Goal: Task Accomplishment & Management: Manage account settings

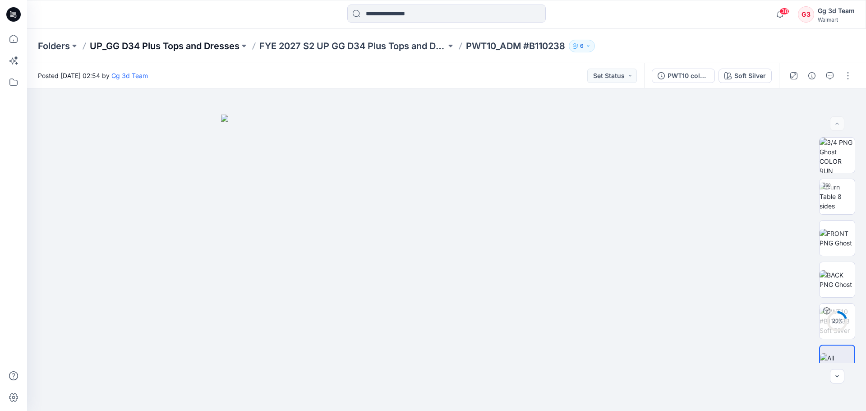
click at [145, 50] on p "UP_GG D34 Plus Tops and Dresses" at bounding box center [165, 46] width 150 height 13
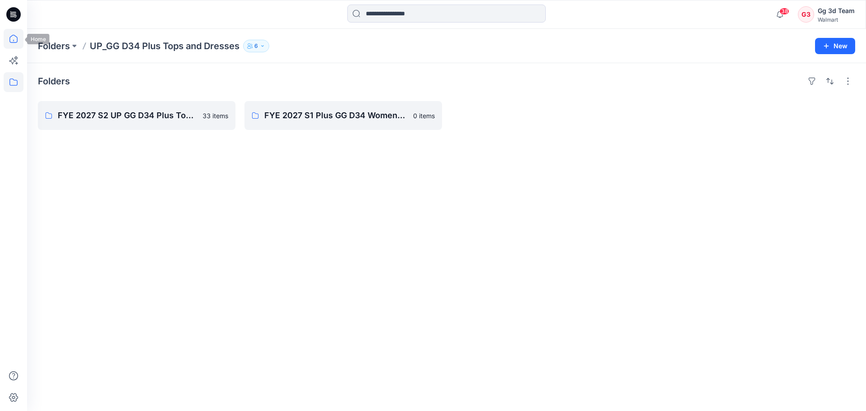
click at [23, 38] on icon at bounding box center [14, 39] width 20 height 20
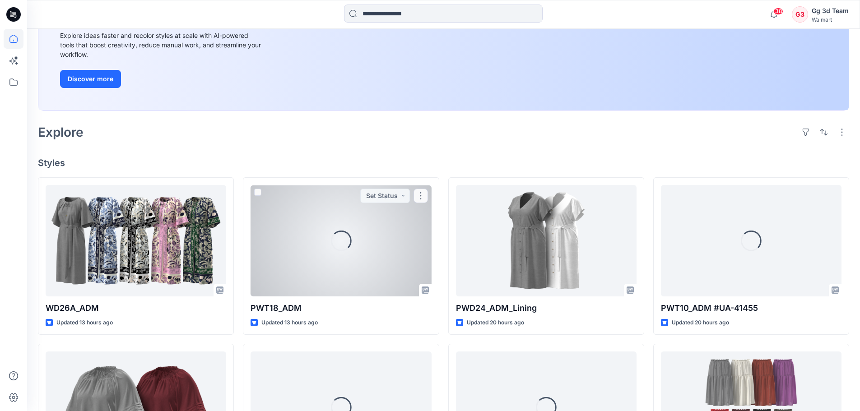
scroll to position [135, 0]
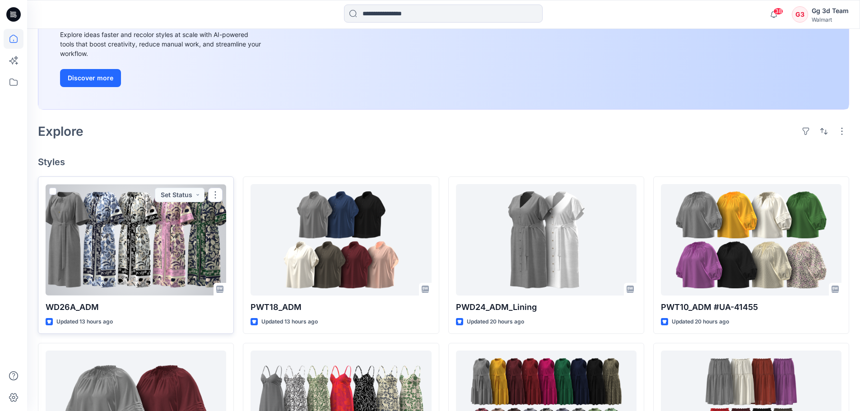
click at [132, 237] on div at bounding box center [136, 239] width 181 height 111
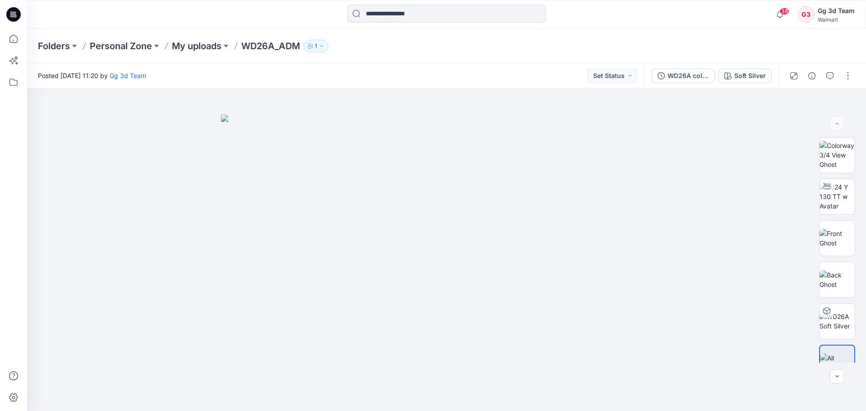
click at [212, 52] on div "Folders Personal Zone My uploads WD26A_ADM 1" at bounding box center [446, 46] width 839 height 34
click at [202, 45] on p "My uploads" at bounding box center [197, 46] width 50 height 13
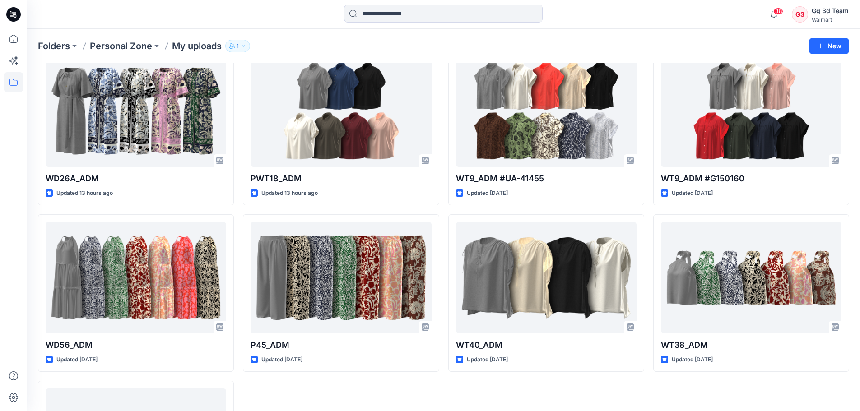
scroll to position [90, 0]
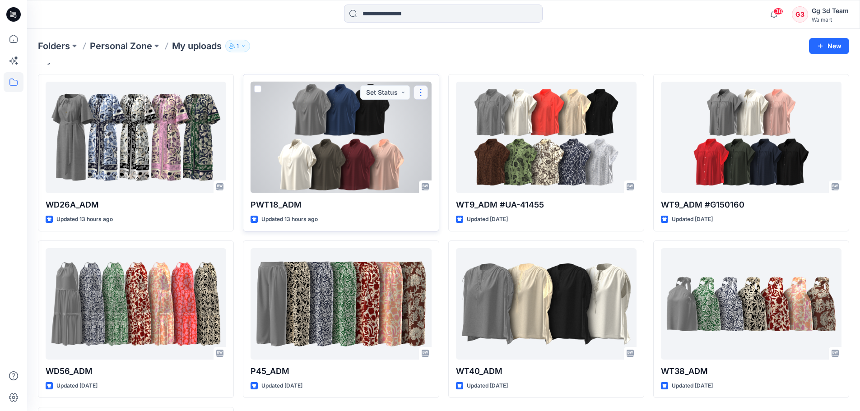
click at [422, 94] on button "button" at bounding box center [420, 92] width 14 height 14
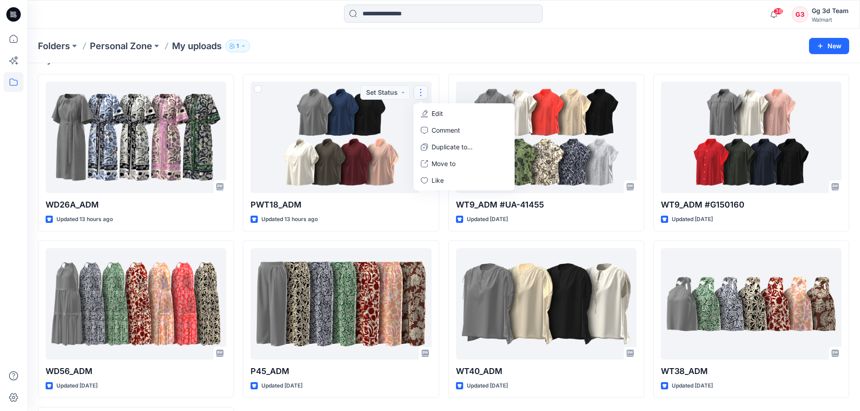
click at [455, 49] on div "Folders Personal Zone My uploads 1" at bounding box center [408, 46] width 741 height 13
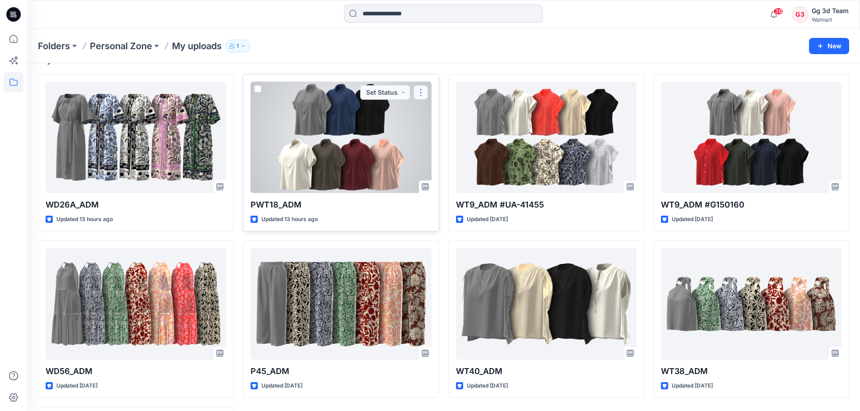
click at [423, 88] on button "button" at bounding box center [420, 92] width 14 height 14
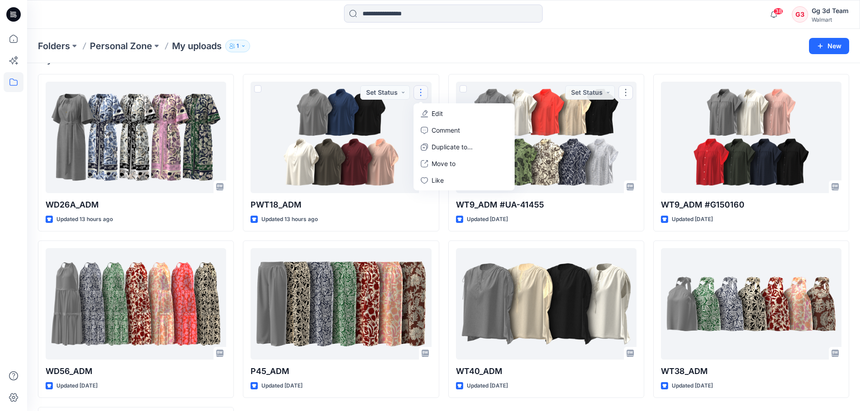
click at [461, 59] on div "Folders Personal Zone My uploads 1 New" at bounding box center [443, 46] width 833 height 34
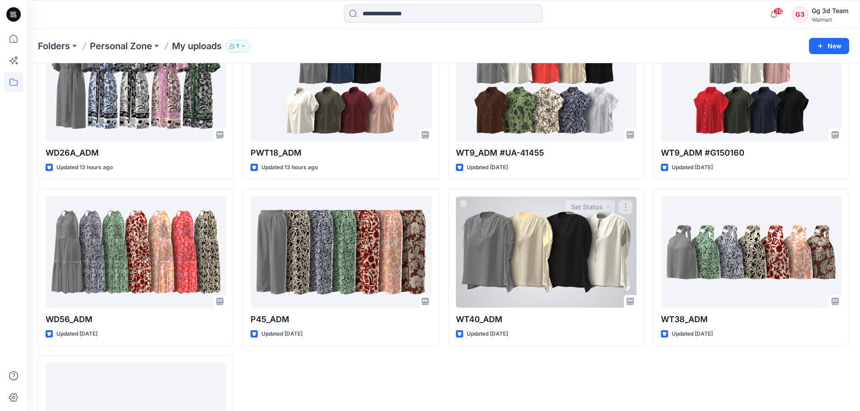
scroll to position [226, 0]
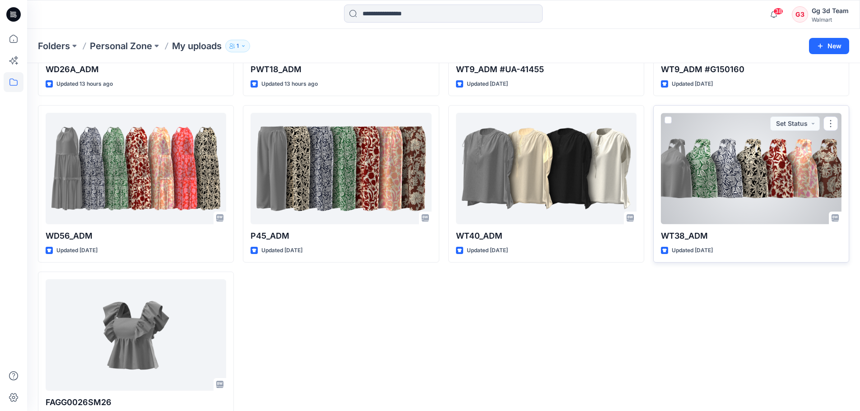
click at [702, 192] on div at bounding box center [751, 168] width 181 height 111
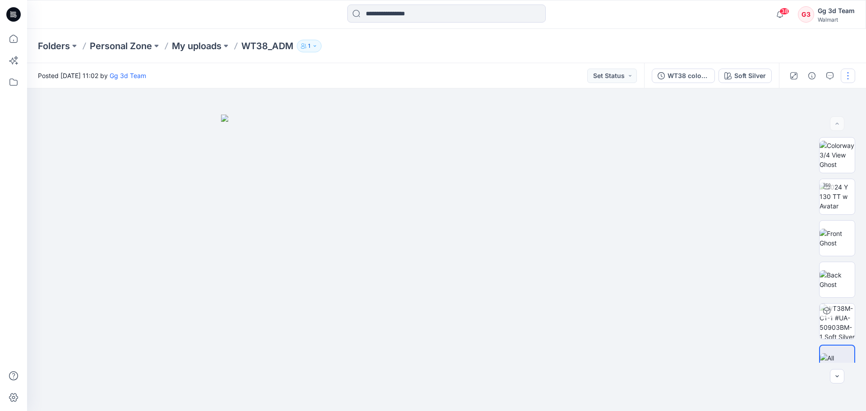
click at [846, 77] on button "button" at bounding box center [848, 76] width 14 height 14
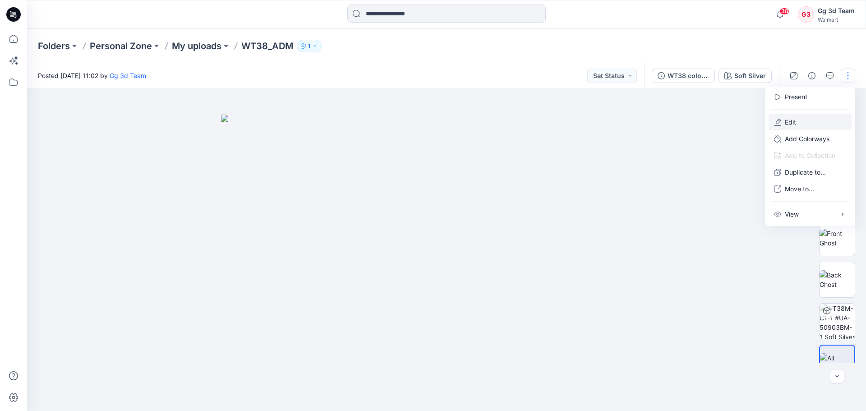
click at [792, 117] on p "Edit" at bounding box center [790, 121] width 11 height 9
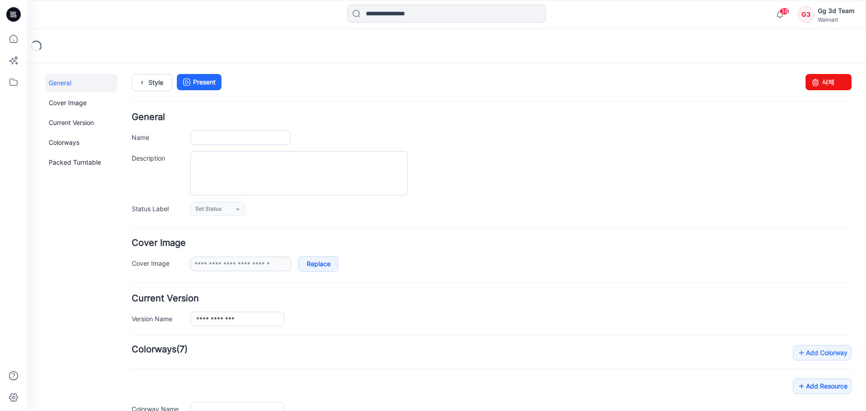
type input "********"
type input "**********"
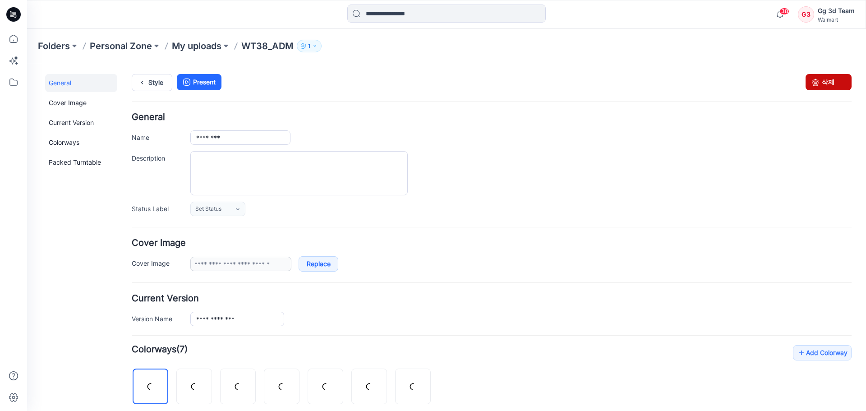
drag, startPoint x: 829, startPoint y: 80, endPoint x: 493, endPoint y: 97, distance: 337.0
click at [829, 80] on link "삭제" at bounding box center [829, 82] width 46 height 16
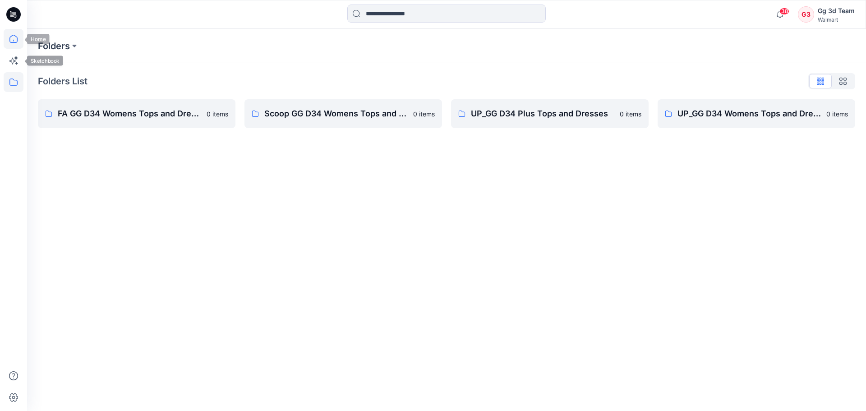
click at [14, 37] on icon at bounding box center [14, 39] width 20 height 20
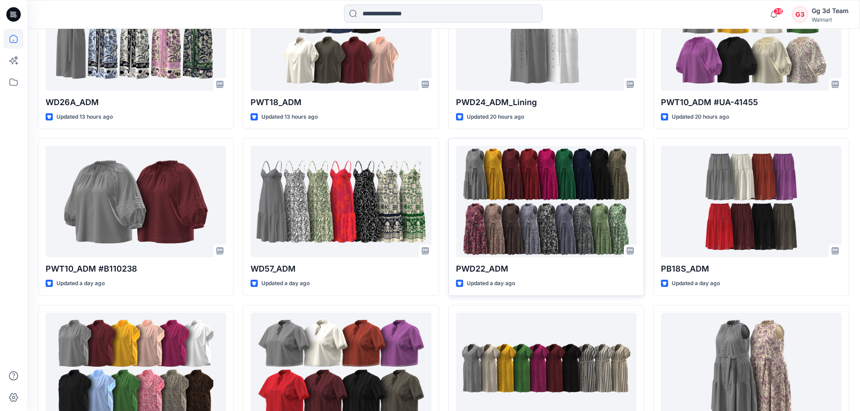
scroll to position [271, 0]
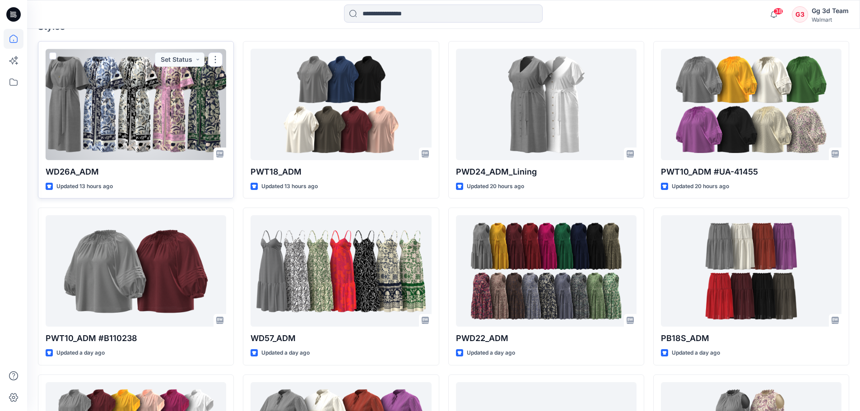
click at [127, 131] on div at bounding box center [136, 104] width 181 height 111
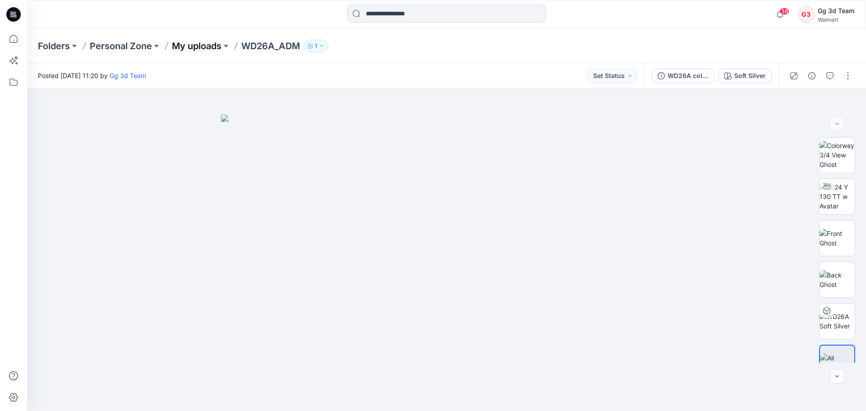
click at [206, 49] on p "My uploads" at bounding box center [197, 46] width 50 height 13
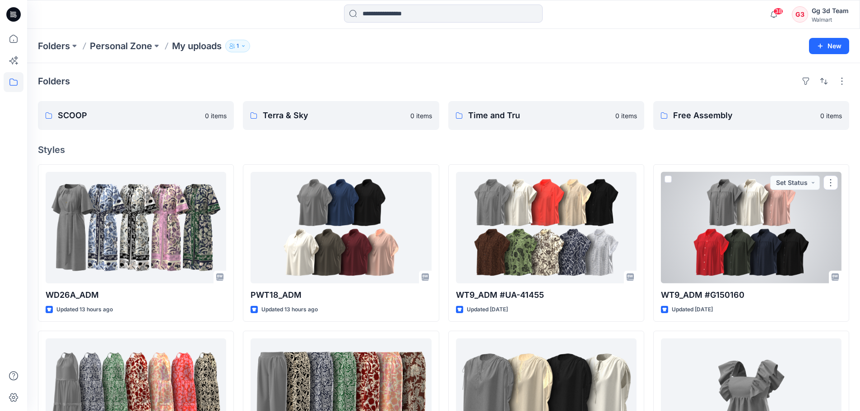
scroll to position [88, 0]
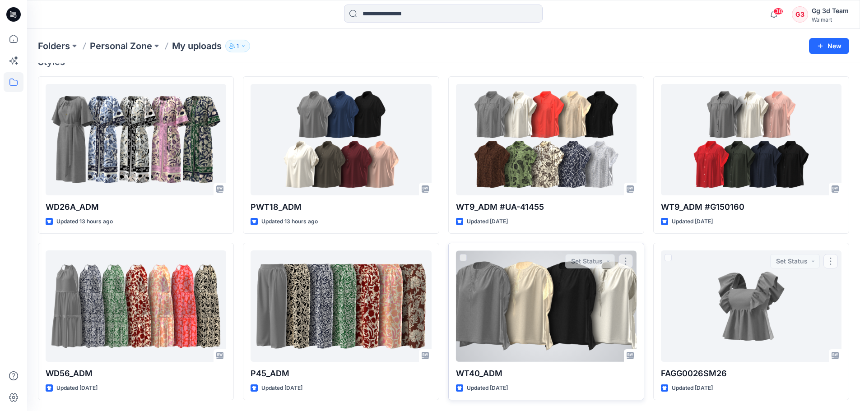
click at [584, 281] on div at bounding box center [546, 305] width 181 height 111
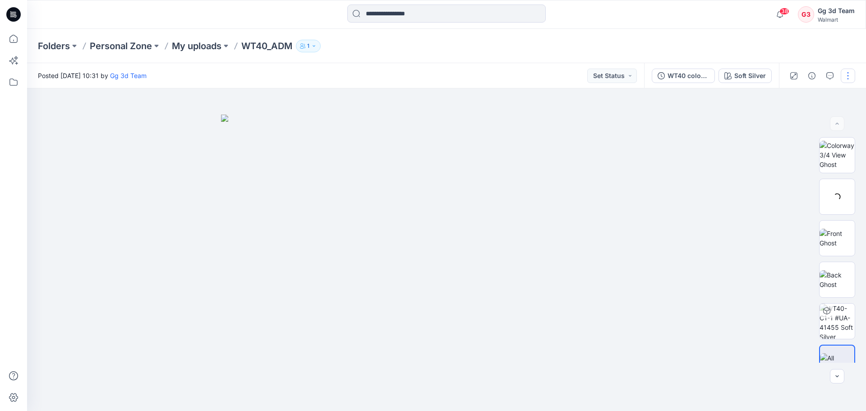
click at [850, 74] on button "button" at bounding box center [848, 76] width 14 height 14
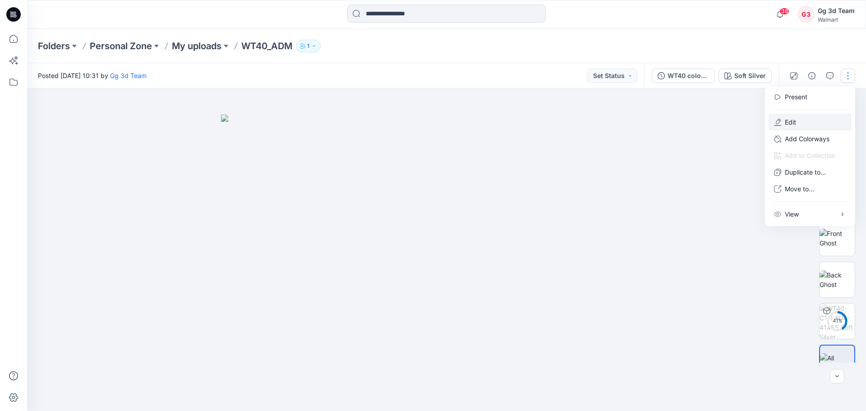
click at [791, 125] on p "Edit" at bounding box center [790, 121] width 11 height 9
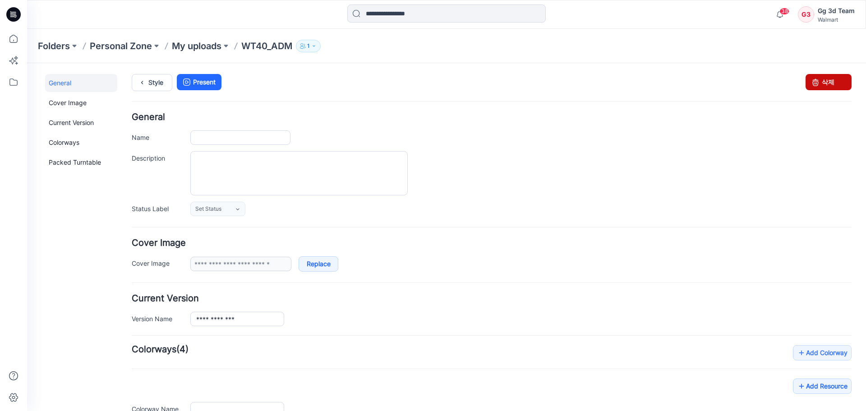
type input "********"
type input "**********"
drag, startPoint x: 839, startPoint y: 79, endPoint x: 505, endPoint y: 100, distance: 334.6
click at [839, 79] on link "삭제" at bounding box center [829, 82] width 46 height 16
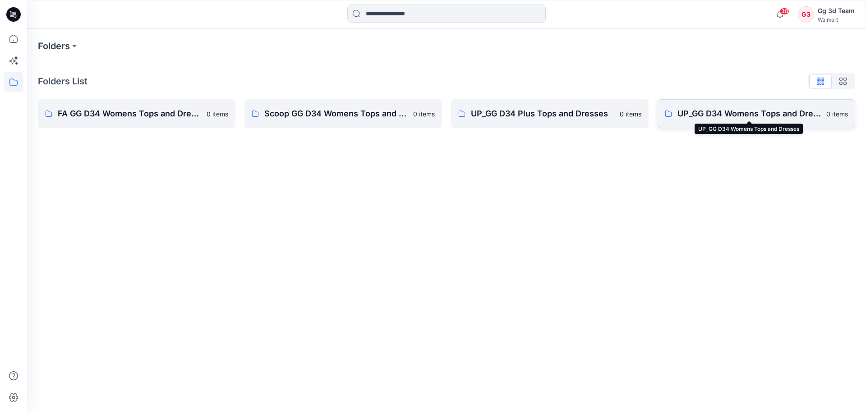
click at [718, 110] on p "UP_GG D34 Womens Tops and Dresses" at bounding box center [750, 113] width 144 height 13
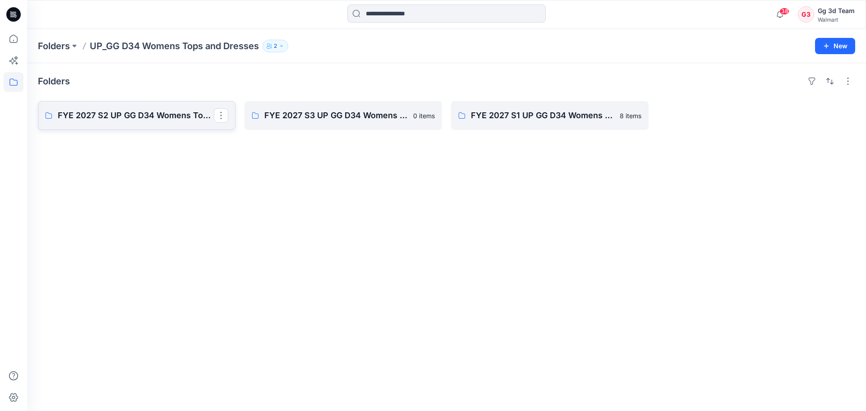
click at [118, 115] on p "FYE 2027 S2 UP GG D34 Womens Tops and Dresses" at bounding box center [136, 115] width 156 height 13
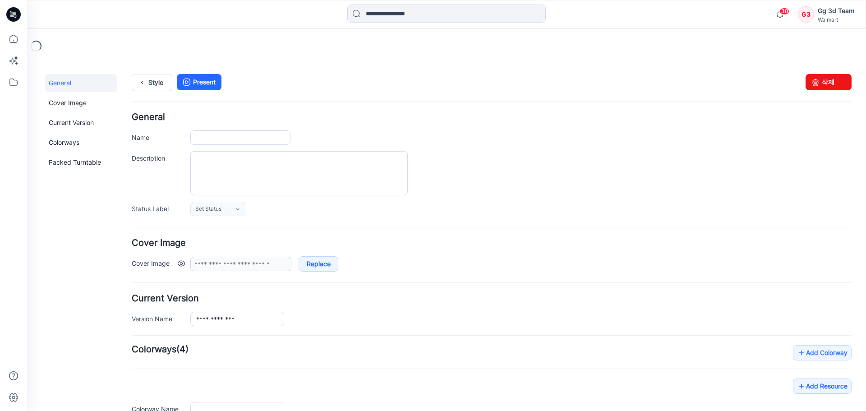
type input "********"
type input "**********"
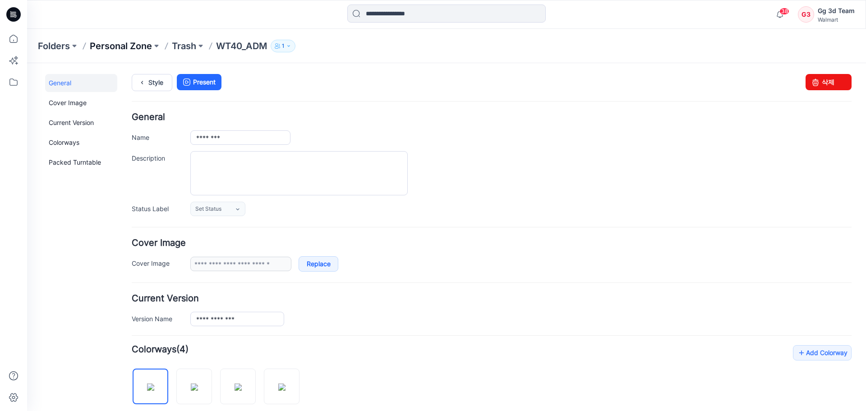
click at [128, 46] on p "Personal Zone" at bounding box center [121, 46] width 62 height 13
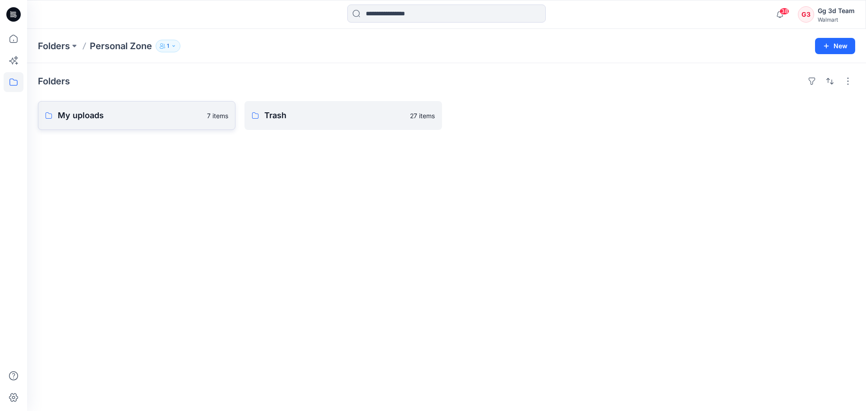
click at [118, 123] on link "My uploads 7 items" at bounding box center [137, 115] width 198 height 29
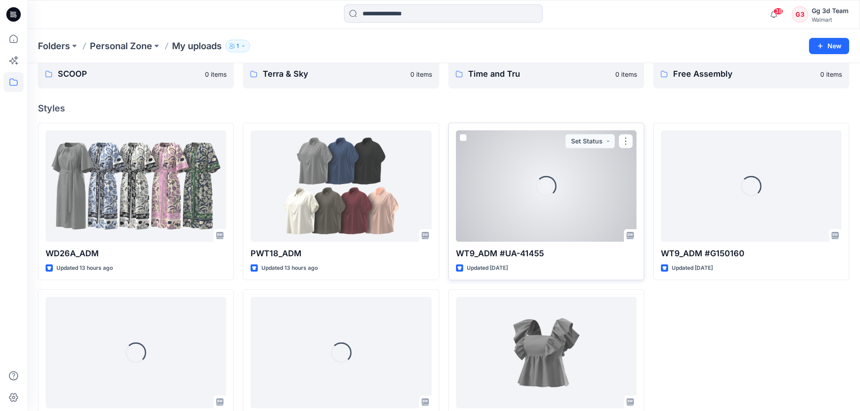
scroll to position [88, 0]
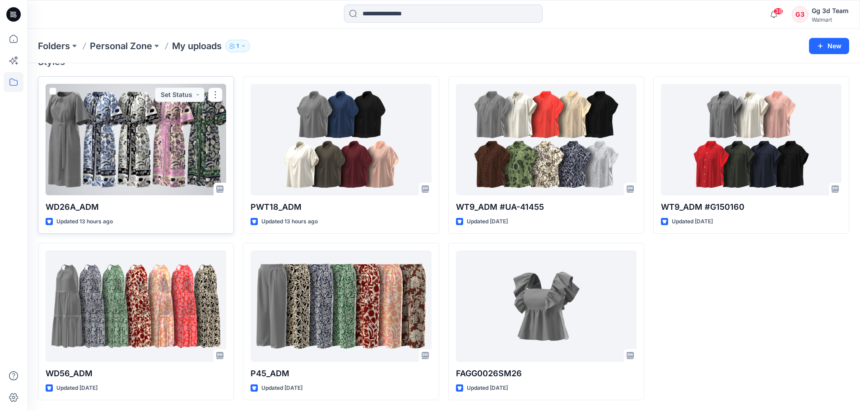
click at [115, 147] on div at bounding box center [136, 139] width 181 height 111
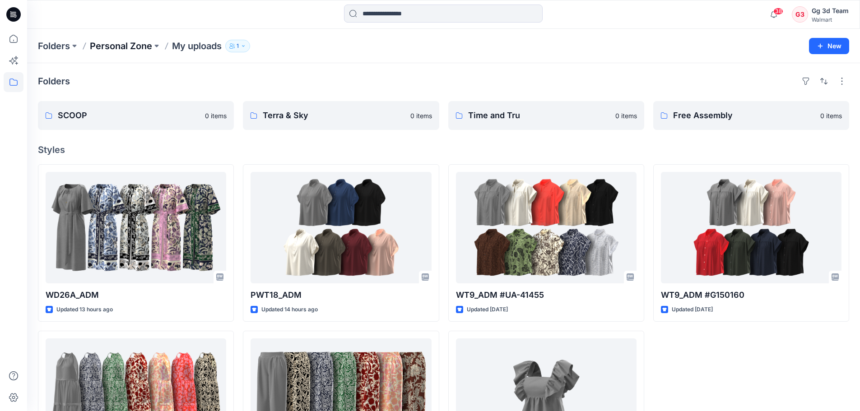
click at [111, 50] on p "Personal Zone" at bounding box center [121, 46] width 62 height 13
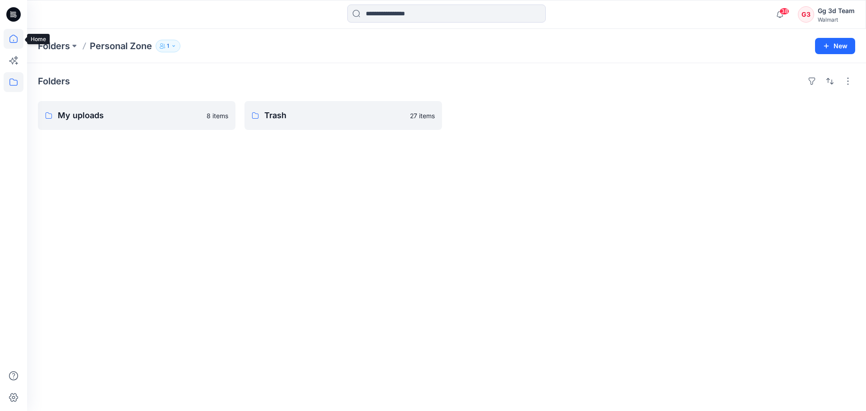
click at [8, 35] on icon at bounding box center [14, 39] width 20 height 20
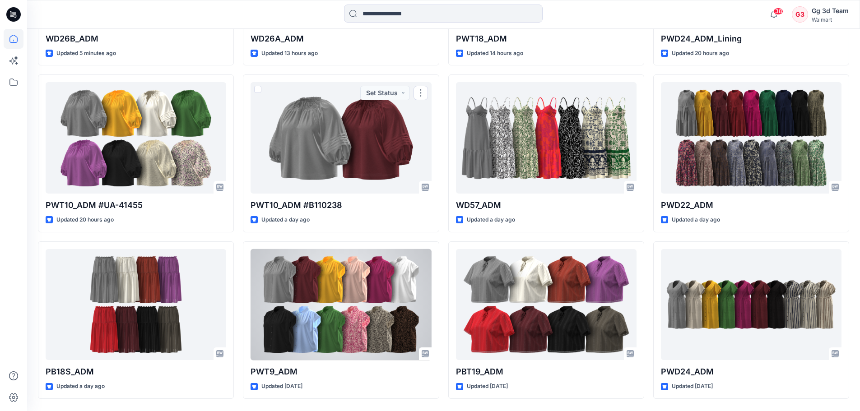
scroll to position [406, 0]
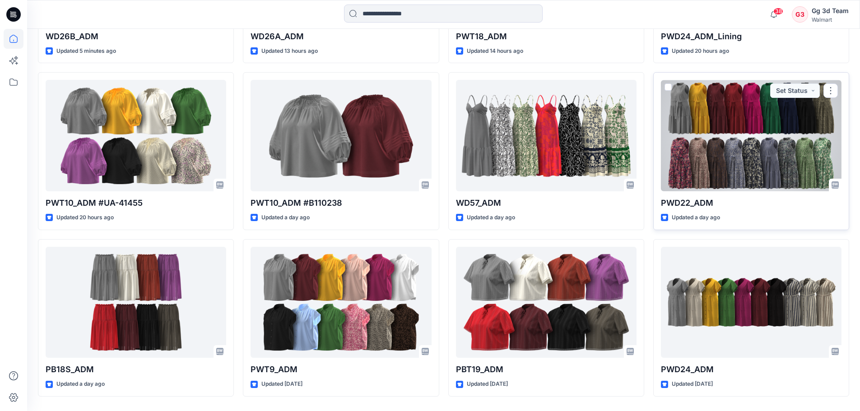
click at [754, 125] on div at bounding box center [751, 135] width 181 height 111
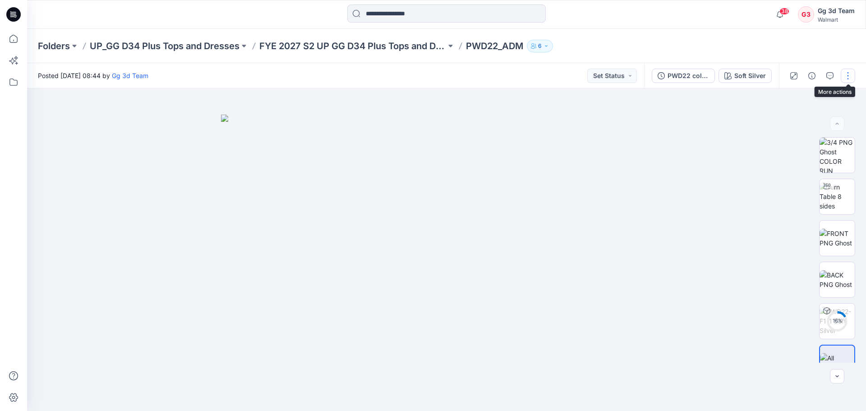
click at [851, 79] on button "button" at bounding box center [848, 76] width 14 height 14
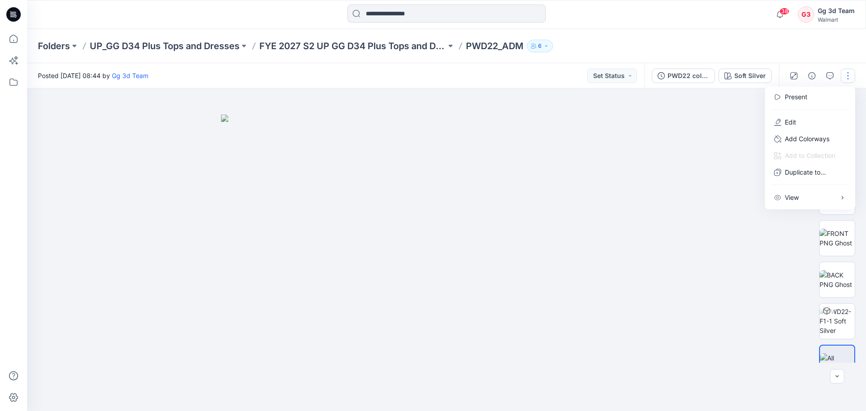
click at [662, 18] on div "38 Notifications Your style WD26A_ADM is ready 13 hours ago Your style PWT18_AD…" at bounding box center [446, 15] width 839 height 20
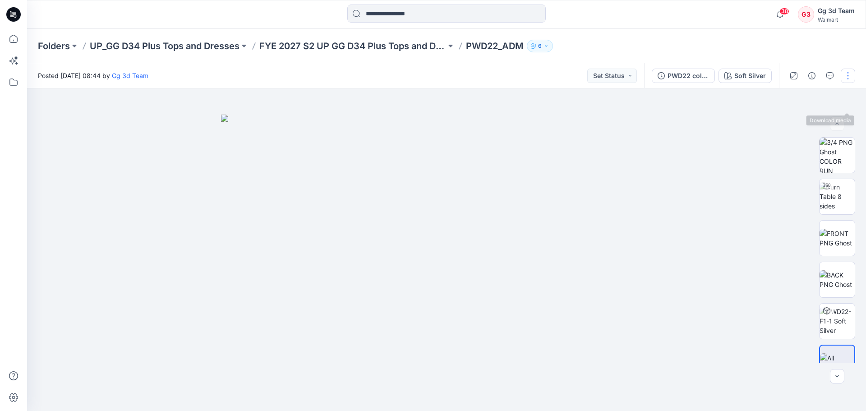
click at [845, 76] on button "button" at bounding box center [848, 76] width 14 height 14
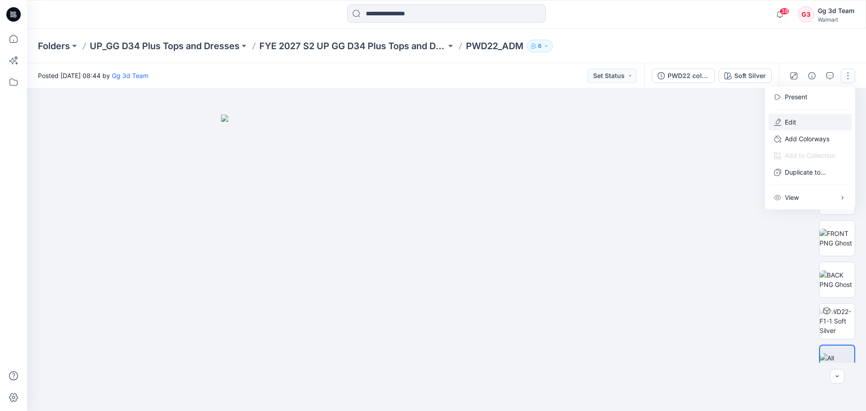
click at [789, 126] on p "Edit" at bounding box center [790, 121] width 11 height 9
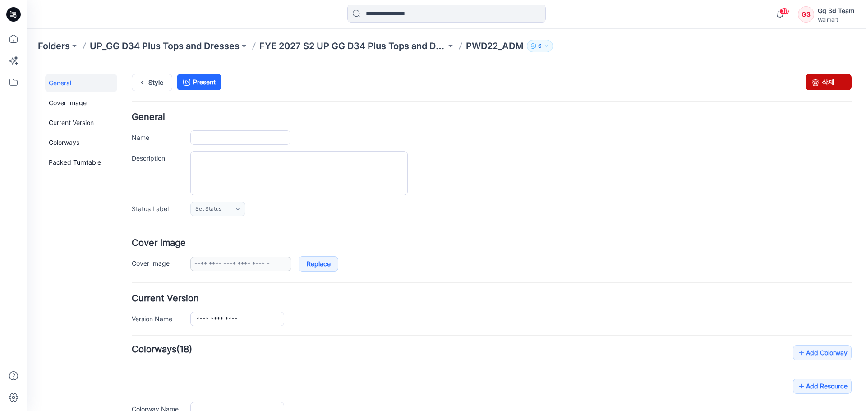
type input "*********"
type input "**********"
click at [822, 87] on link "삭제" at bounding box center [829, 82] width 46 height 16
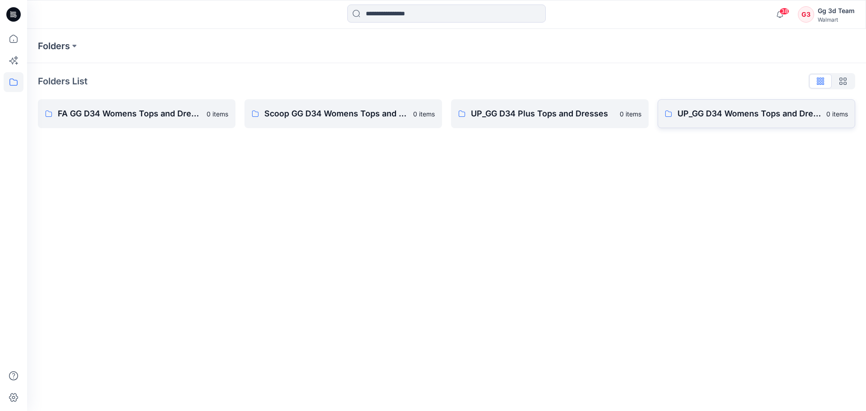
click at [696, 107] on link "UP_GG D34 Womens Tops and Dresses 0 items" at bounding box center [757, 113] width 198 height 29
click at [538, 116] on p "UP_GG D34 Plus Tops and Dresses" at bounding box center [543, 113] width 144 height 13
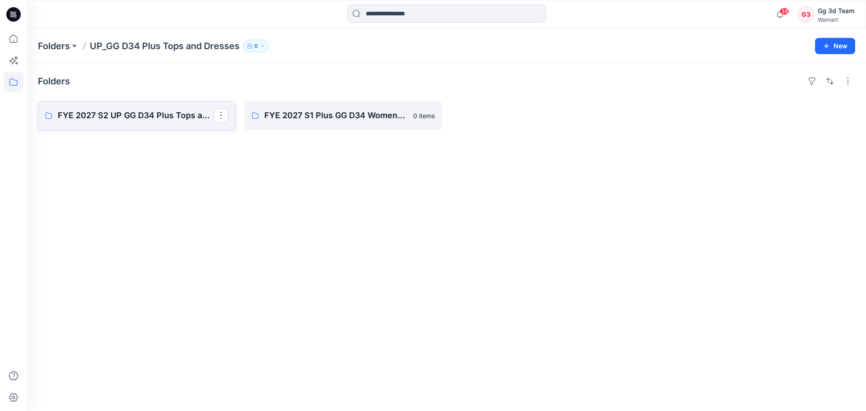
click at [139, 118] on p "FYE 2027 S2 UP GG D34 Plus Tops and Dresses" at bounding box center [136, 115] width 156 height 13
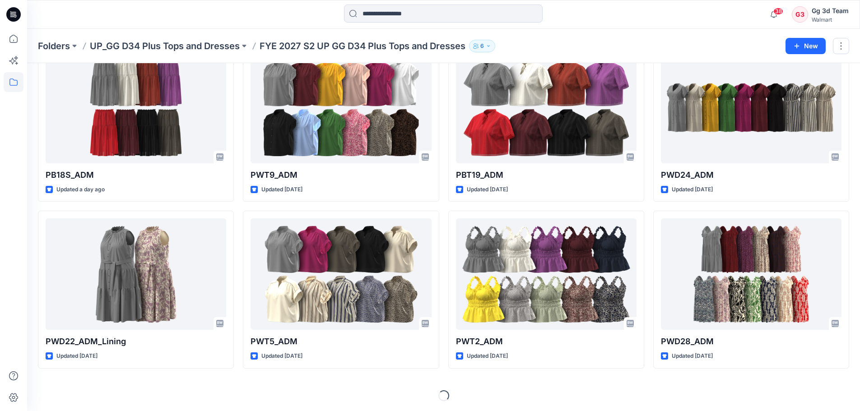
scroll to position [224, 0]
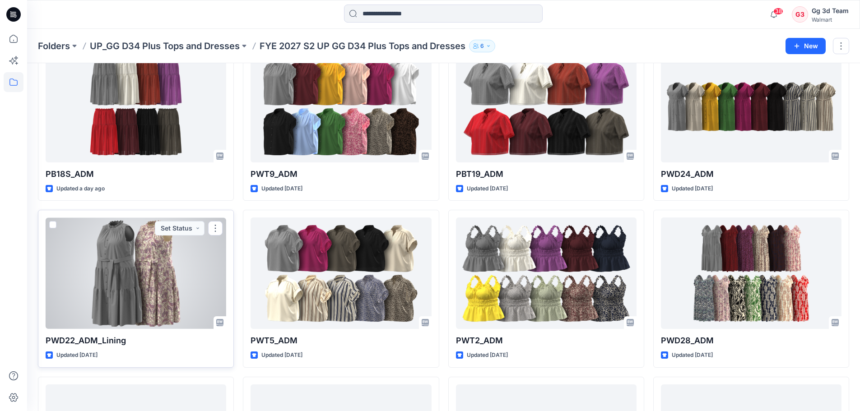
click at [181, 290] on div at bounding box center [136, 273] width 181 height 111
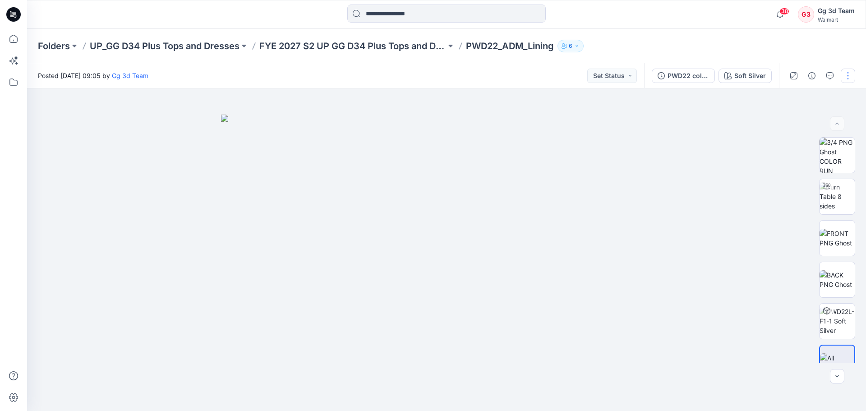
click at [847, 78] on button "button" at bounding box center [848, 76] width 14 height 14
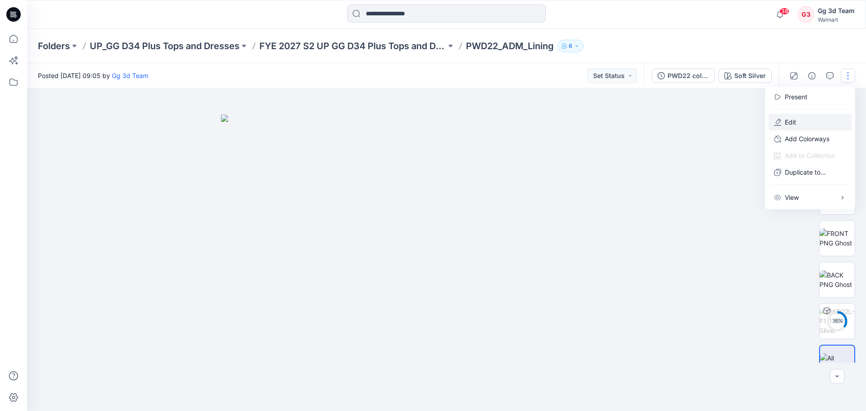
click at [798, 121] on button "Edit" at bounding box center [810, 122] width 83 height 17
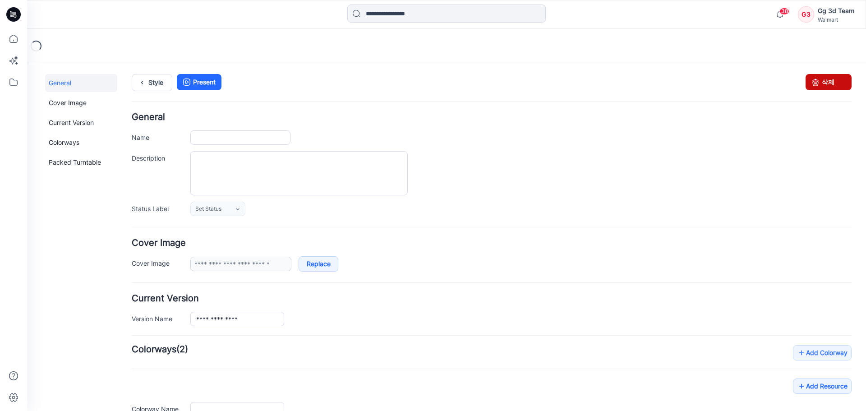
type input "**********"
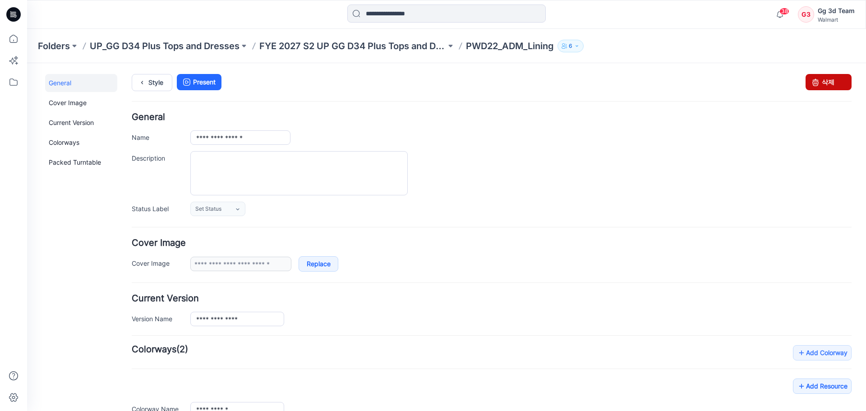
click at [824, 78] on link "삭제" at bounding box center [829, 82] width 46 height 16
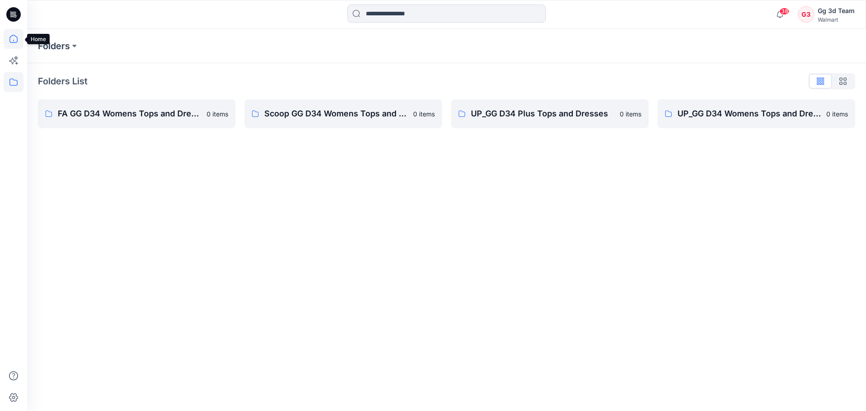
click at [14, 36] on icon at bounding box center [14, 39] width 20 height 20
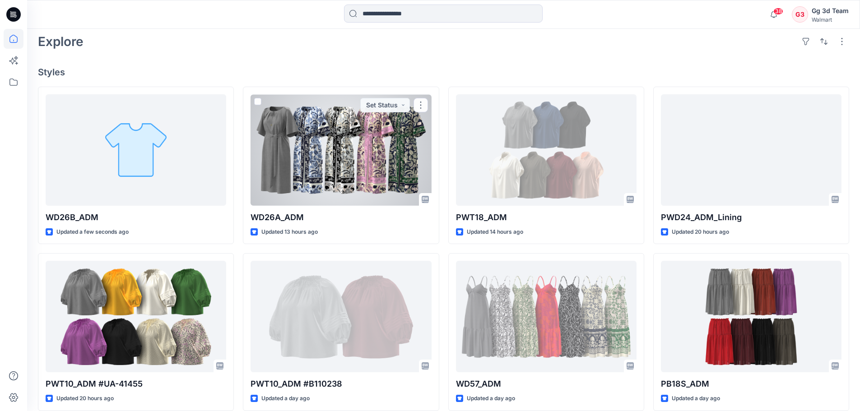
scroll to position [226, 0]
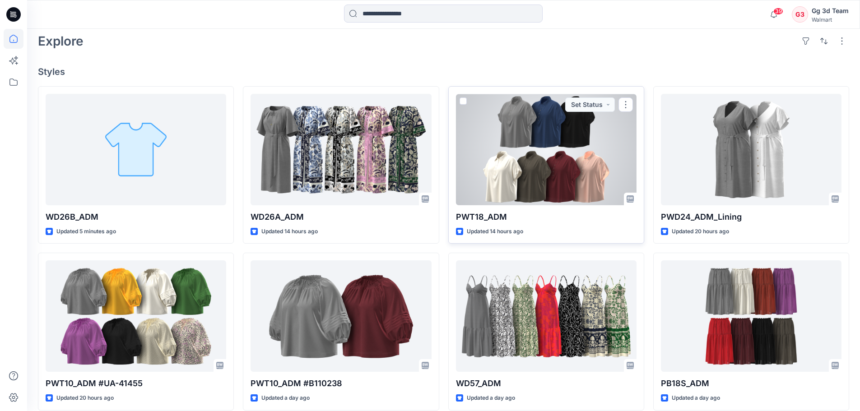
click at [552, 169] on div at bounding box center [546, 149] width 181 height 111
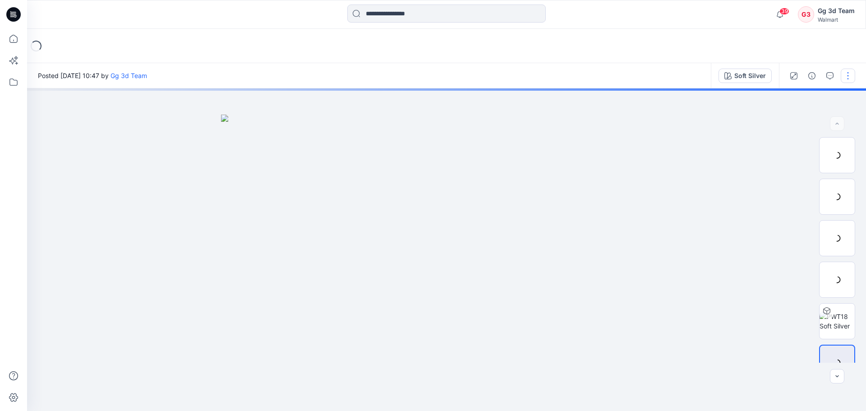
click at [850, 77] on button "button" at bounding box center [848, 76] width 14 height 14
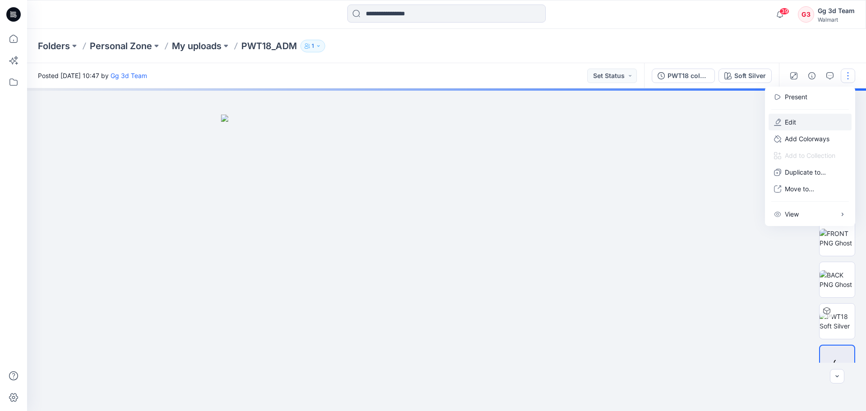
click at [791, 123] on p "Edit" at bounding box center [790, 121] width 11 height 9
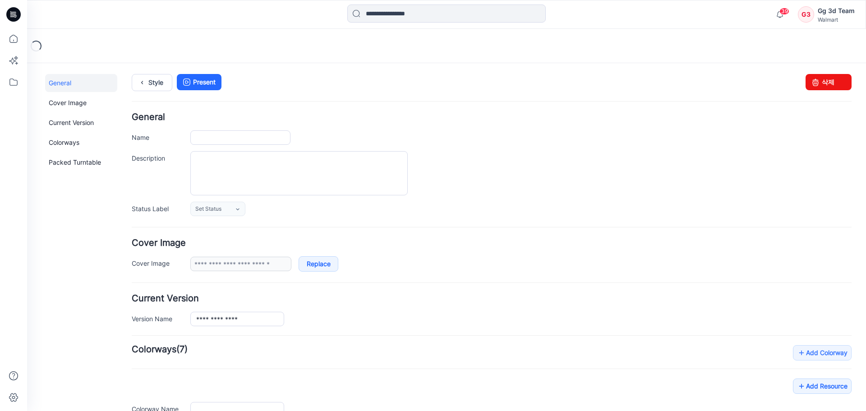
type input "*********"
type input "**********"
click at [797, 75] on ul "Style Present" at bounding box center [492, 82] width 720 height 16
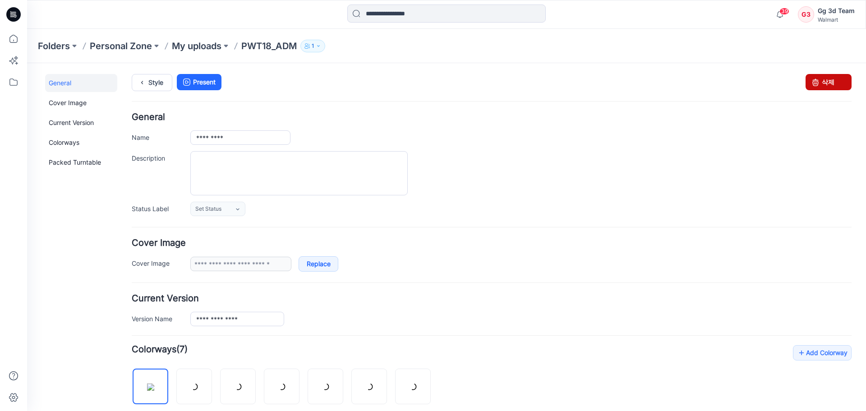
drag, startPoint x: 808, startPoint y: 82, endPoint x: 510, endPoint y: 90, distance: 297.5
click at [810, 82] on icon at bounding box center [816, 82] width 13 height 16
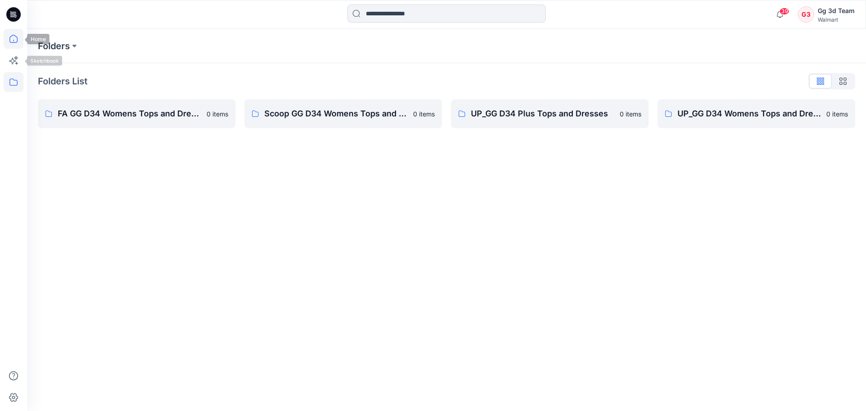
click at [11, 46] on icon at bounding box center [14, 39] width 20 height 20
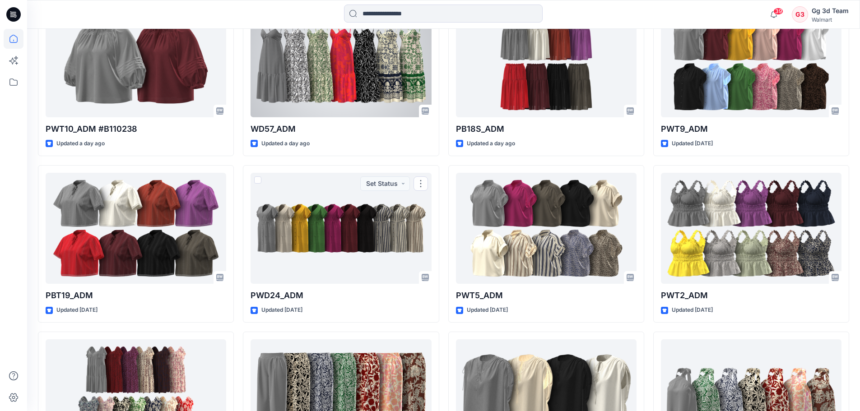
scroll to position [164, 0]
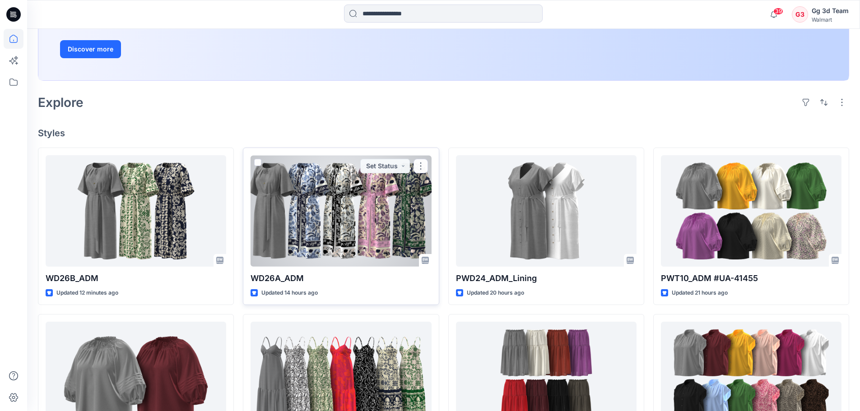
click at [345, 209] on div at bounding box center [340, 210] width 181 height 111
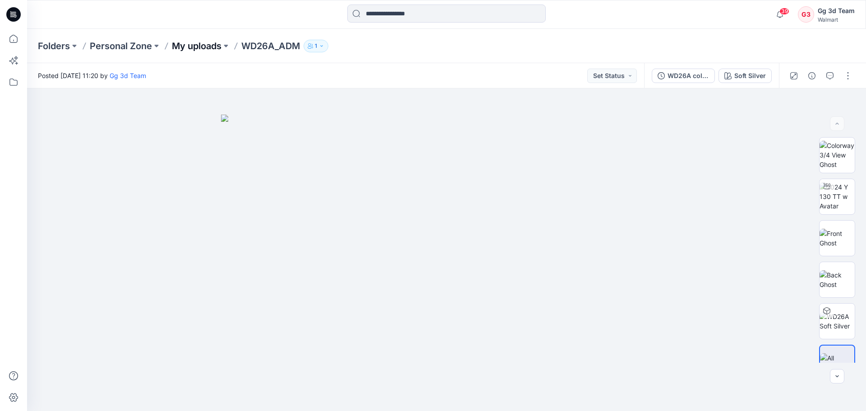
click at [186, 48] on p "My uploads" at bounding box center [197, 46] width 50 height 13
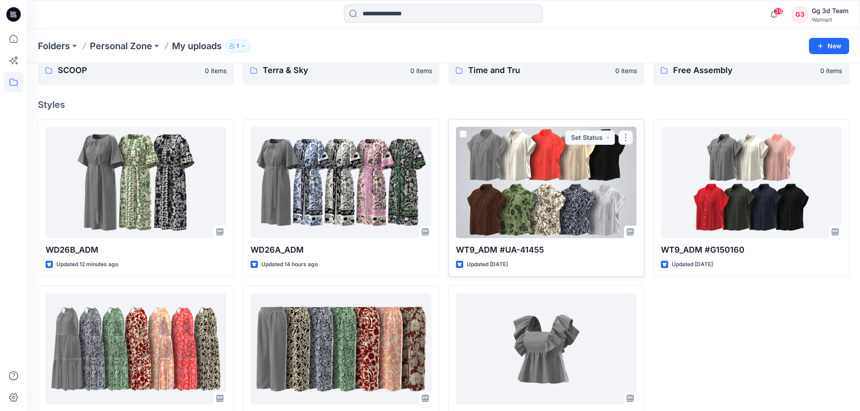
scroll to position [88, 0]
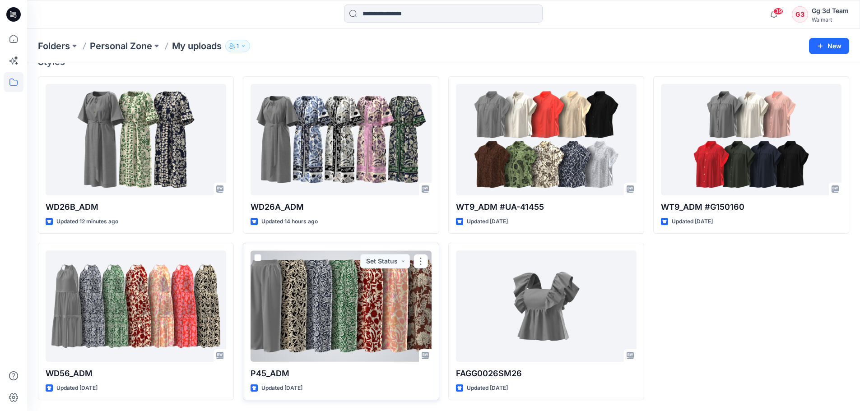
click at [379, 313] on div at bounding box center [340, 305] width 181 height 111
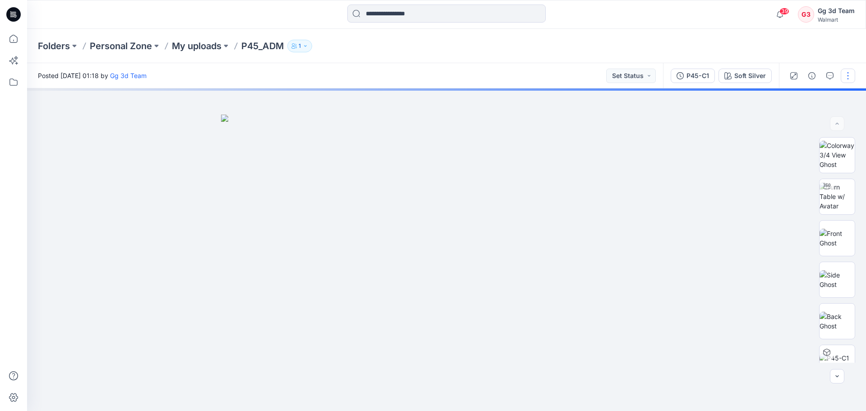
click at [849, 78] on button "button" at bounding box center [848, 76] width 14 height 14
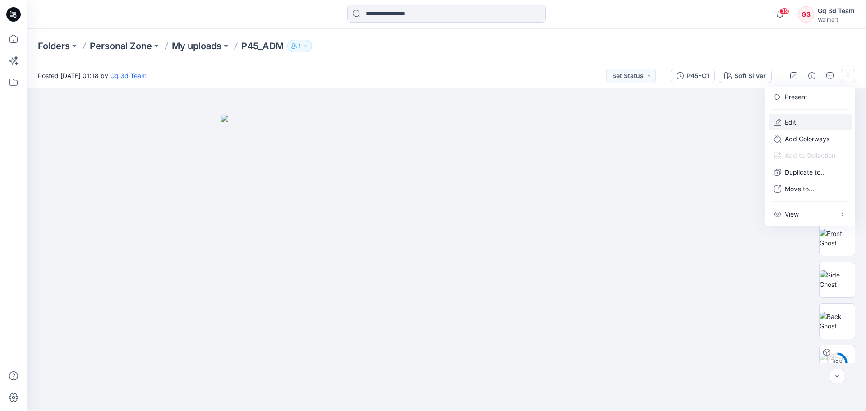
click at [783, 122] on button "Edit" at bounding box center [810, 122] width 83 height 17
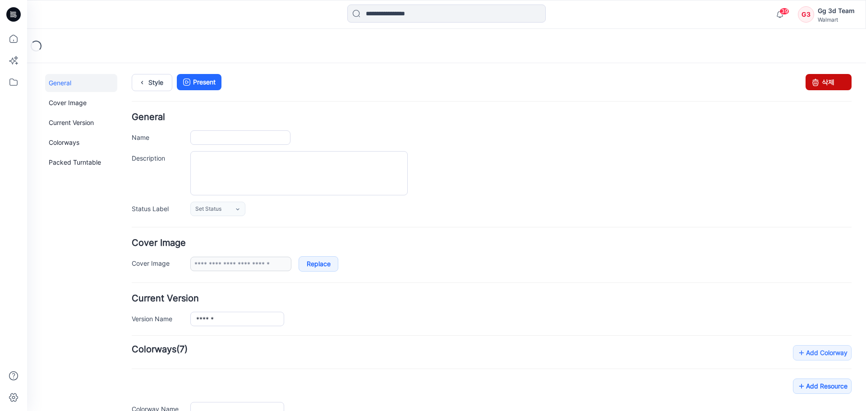
click at [834, 83] on link "삭제" at bounding box center [829, 82] width 46 height 16
type input "*******"
type input "**********"
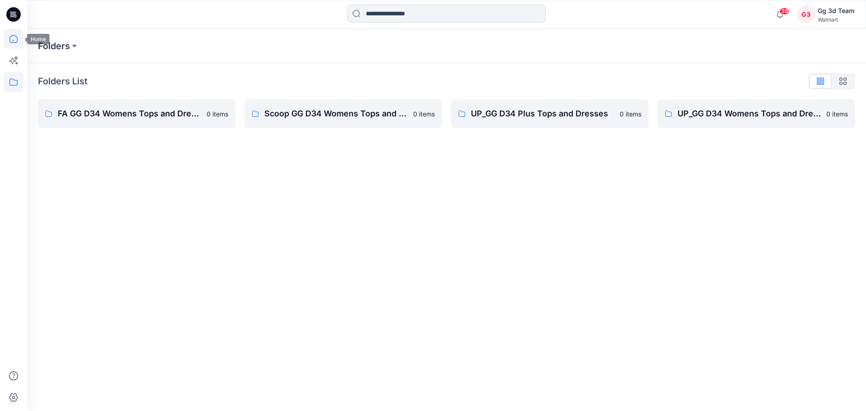
click at [10, 37] on icon at bounding box center [13, 39] width 8 height 8
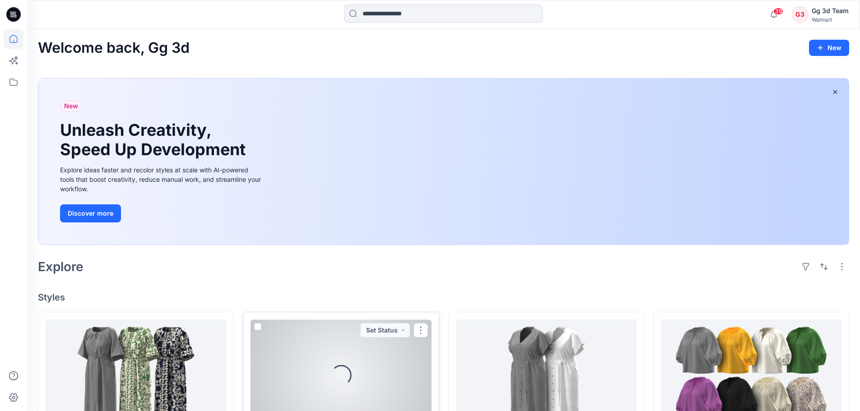
click at [371, 356] on div at bounding box center [340, 375] width 181 height 111
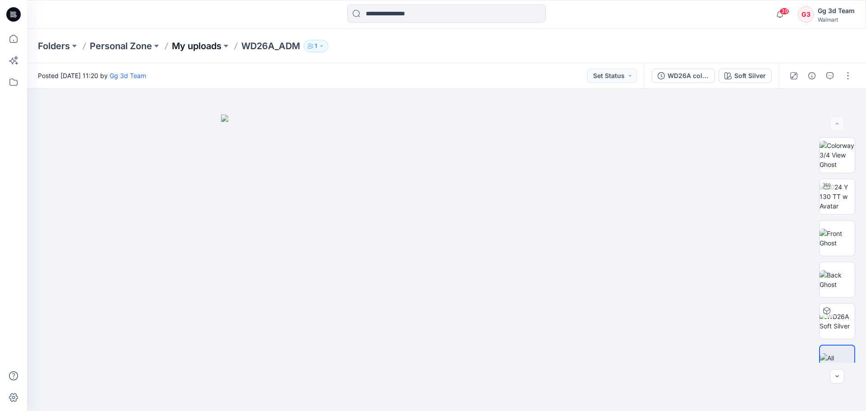
click at [181, 46] on p "My uploads" at bounding box center [197, 46] width 50 height 13
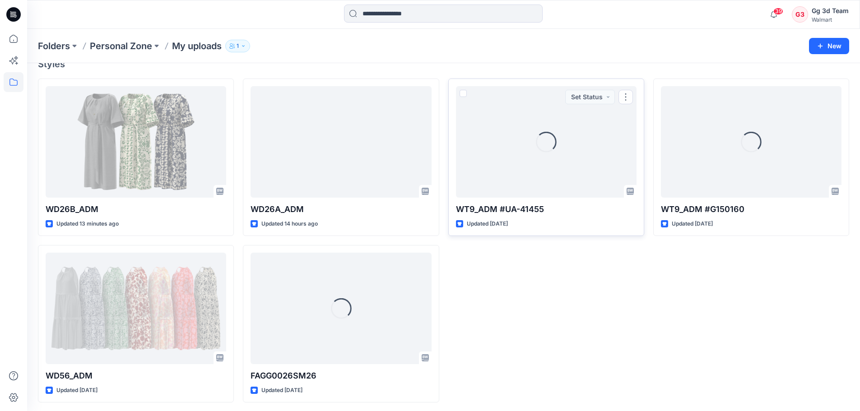
scroll to position [88, 0]
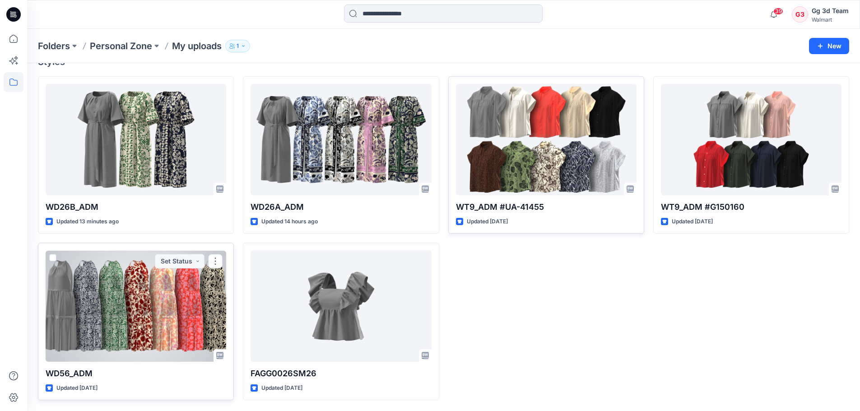
click at [122, 308] on div at bounding box center [136, 305] width 181 height 111
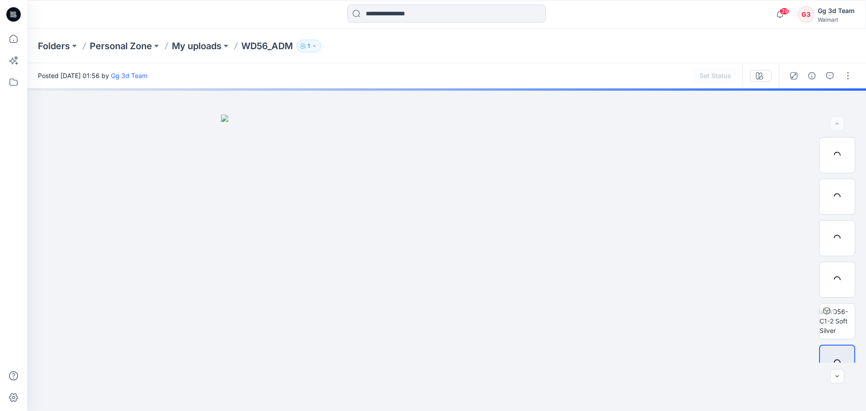
click at [844, 71] on button "button" at bounding box center [848, 76] width 14 height 14
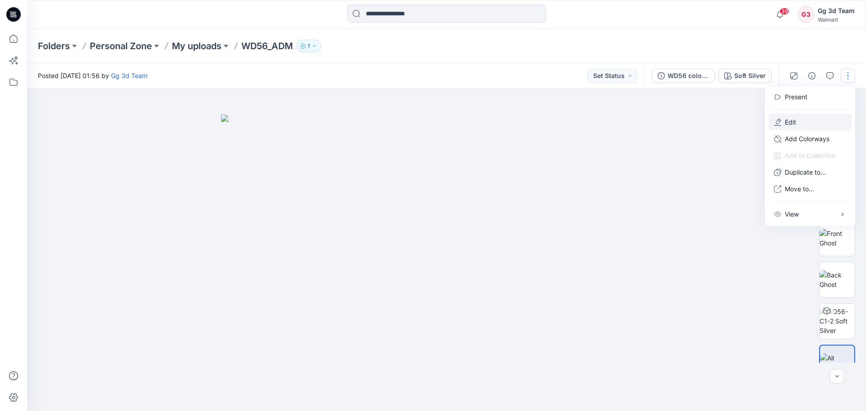
click at [790, 119] on p "Edit" at bounding box center [790, 121] width 11 height 9
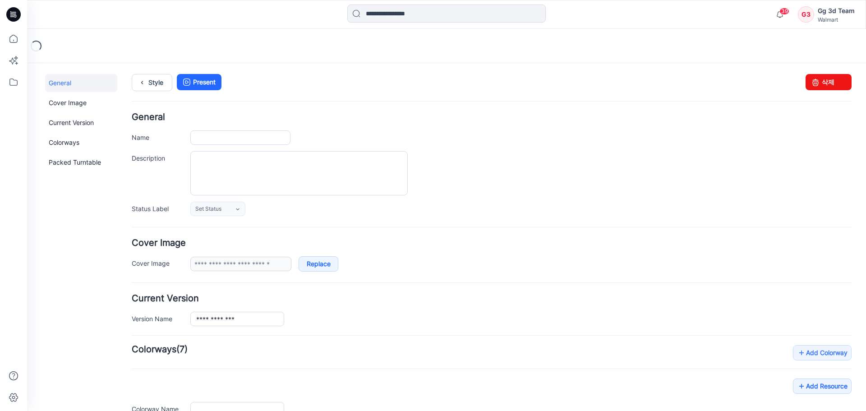
type input "********"
type input "**********"
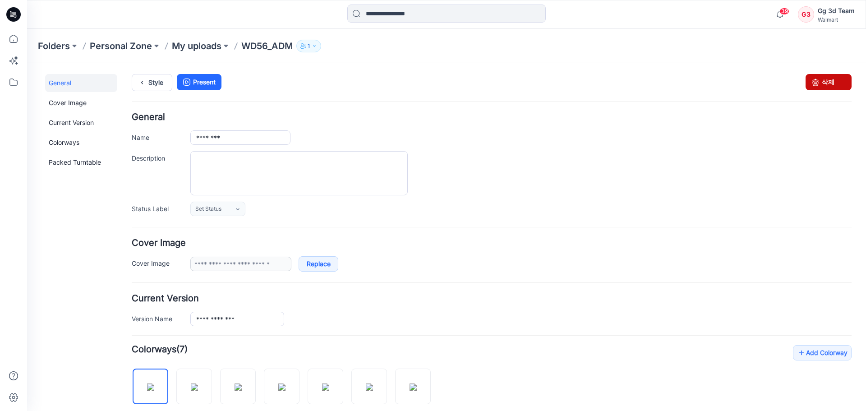
click at [839, 84] on link "삭제" at bounding box center [829, 82] width 46 height 16
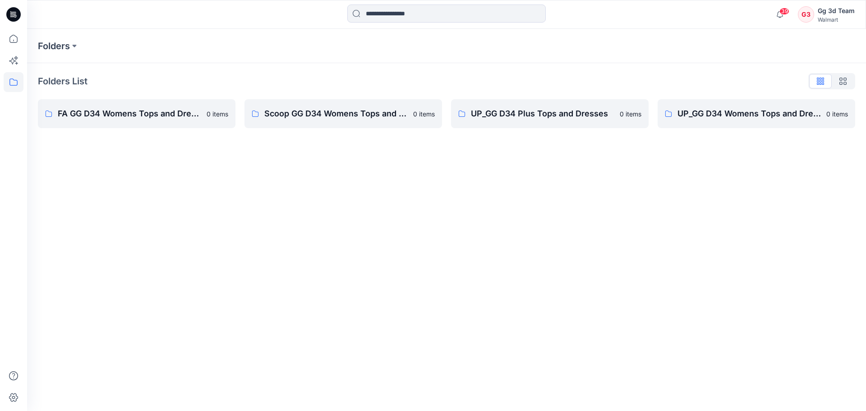
click at [597, 218] on div "Folders Folders List FA GG D34 Womens Tops and Dresses 0 items Scoop GG D34 Wom…" at bounding box center [446, 220] width 839 height 382
click at [19, 38] on icon at bounding box center [14, 39] width 20 height 20
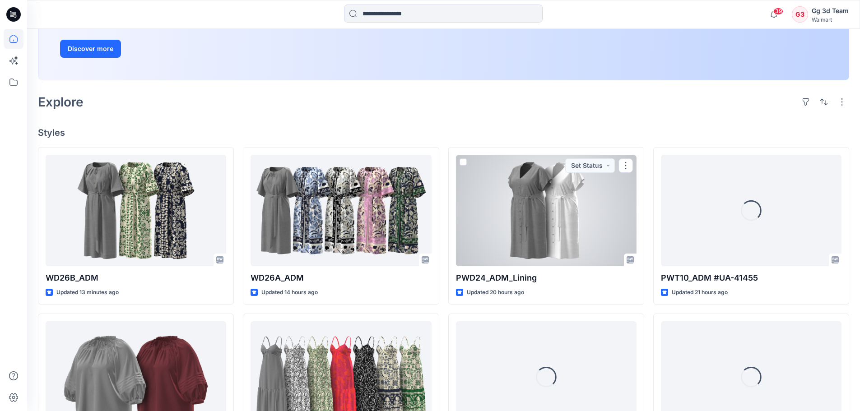
scroll to position [181, 0]
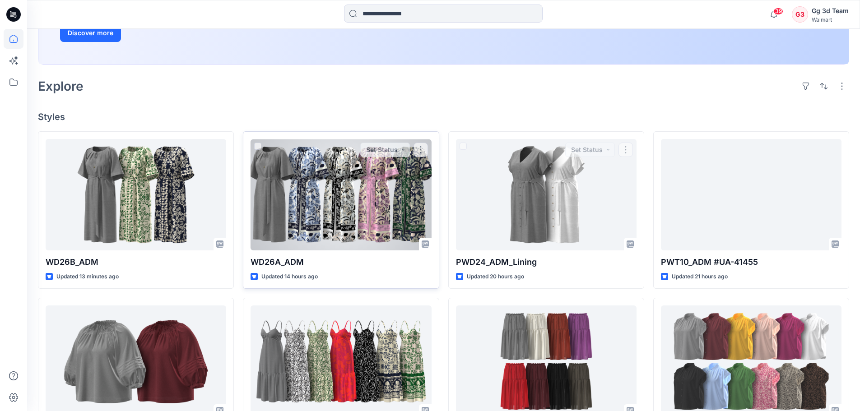
click at [327, 231] on div at bounding box center [340, 194] width 181 height 111
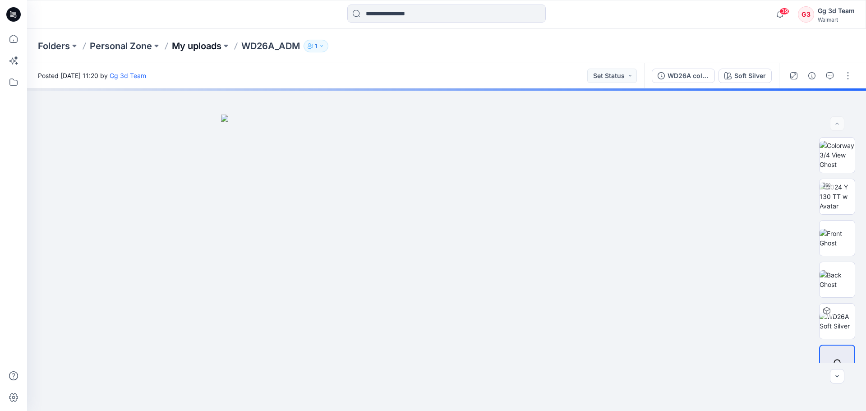
click at [178, 50] on p "My uploads" at bounding box center [197, 46] width 50 height 13
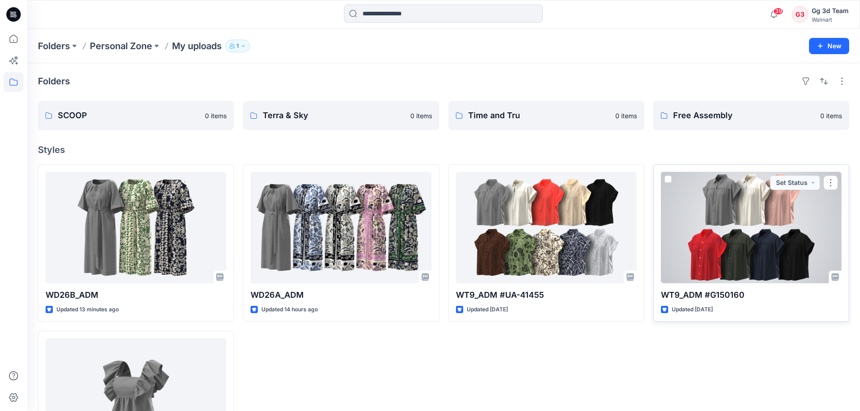
scroll to position [45, 0]
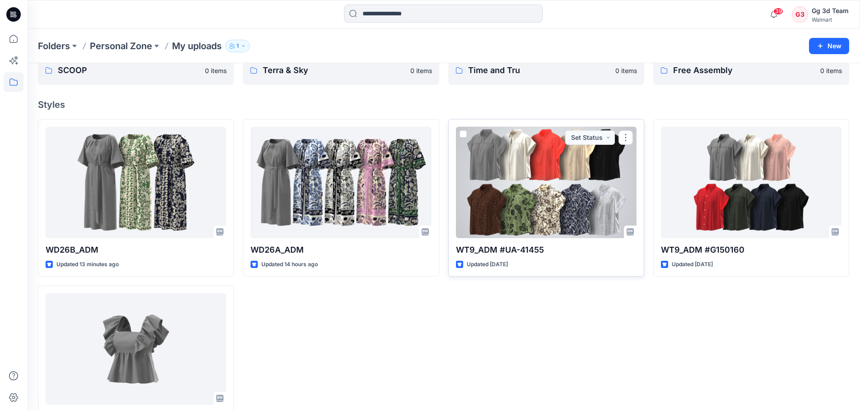
click at [607, 193] on div at bounding box center [546, 182] width 181 height 111
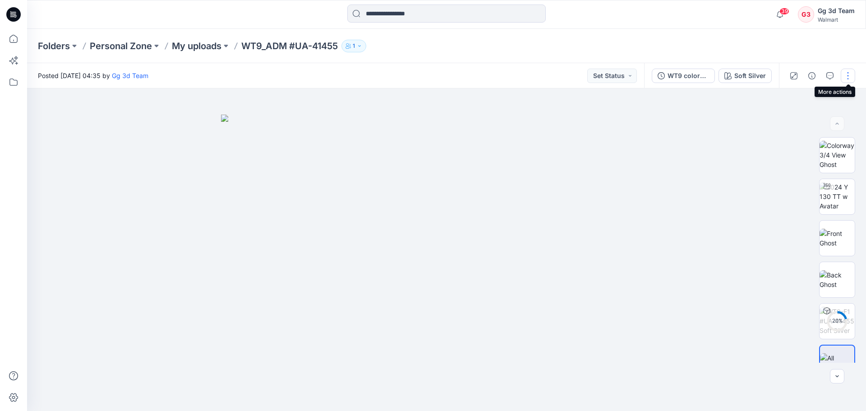
click at [845, 79] on button "button" at bounding box center [848, 76] width 14 height 14
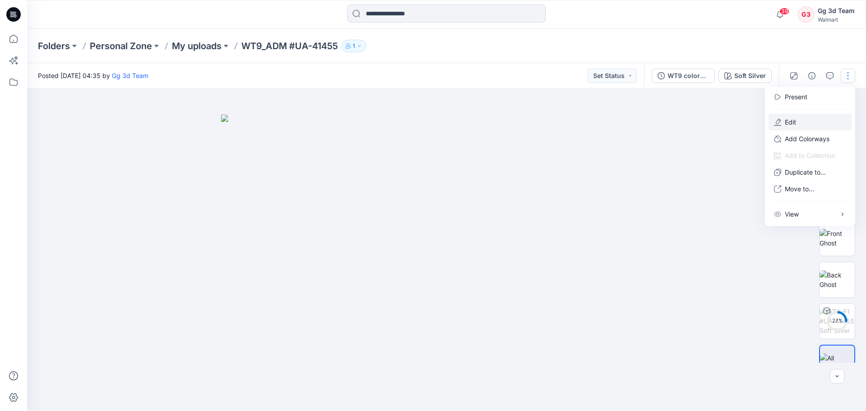
click at [787, 123] on p "Edit" at bounding box center [790, 121] width 11 height 9
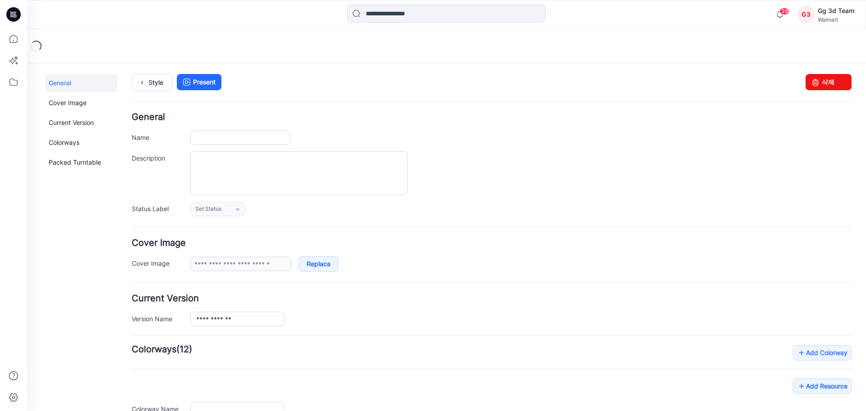
type input "**********"
drag, startPoint x: 819, startPoint y: 86, endPoint x: 498, endPoint y: 95, distance: 320.6
click at [819, 86] on link "삭제" at bounding box center [829, 82] width 46 height 16
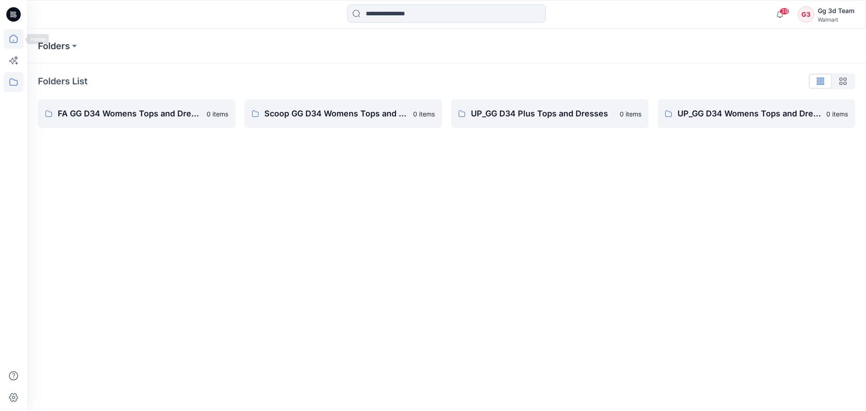
click at [9, 41] on icon at bounding box center [14, 39] width 20 height 20
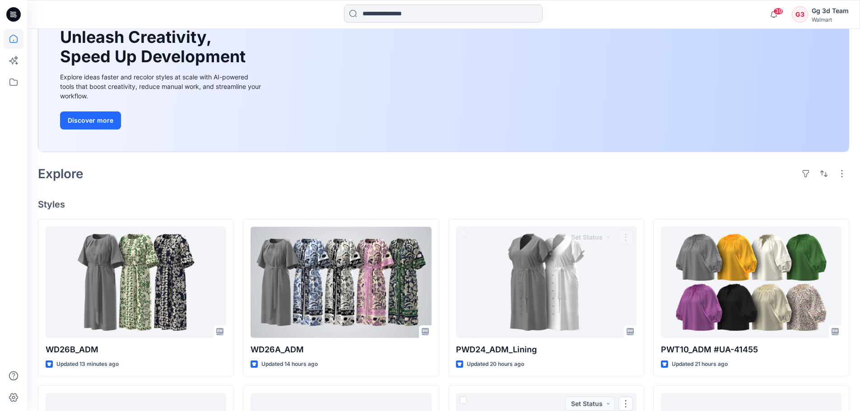
scroll to position [90, 0]
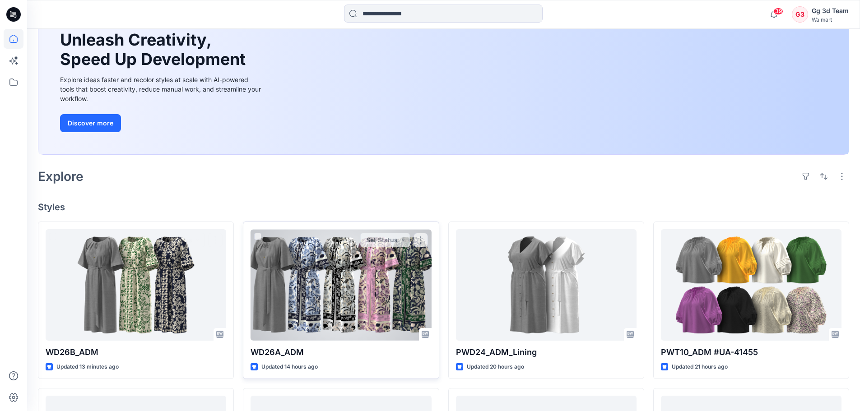
click at [322, 302] on div at bounding box center [340, 284] width 181 height 111
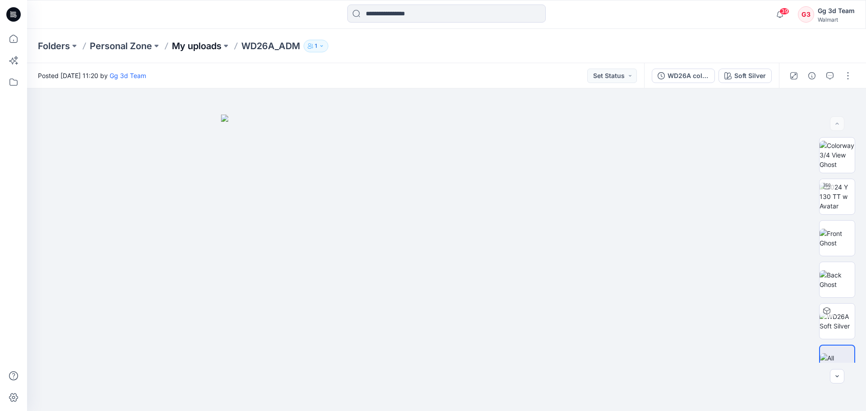
click at [194, 46] on p "My uploads" at bounding box center [197, 46] width 50 height 13
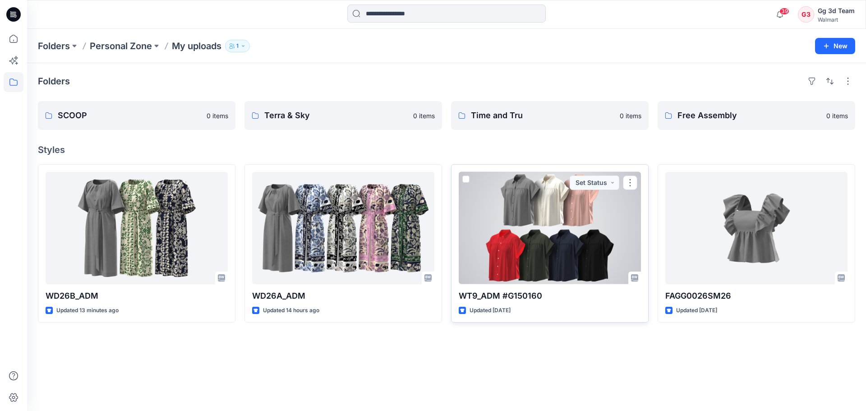
click at [538, 227] on div at bounding box center [550, 228] width 182 height 112
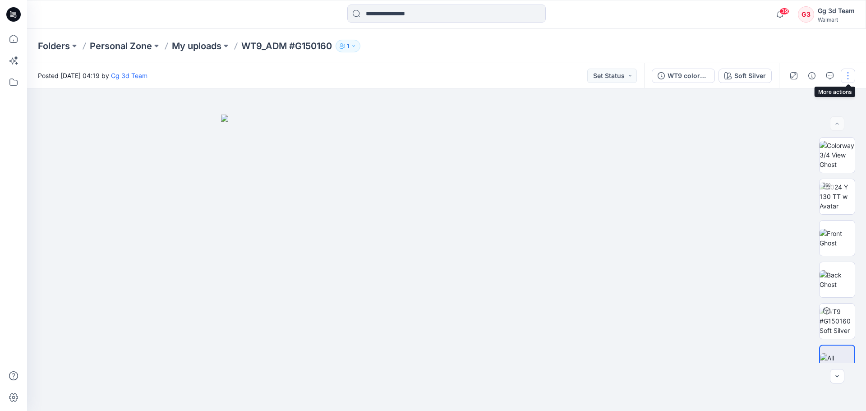
click at [850, 76] on button "button" at bounding box center [848, 76] width 14 height 14
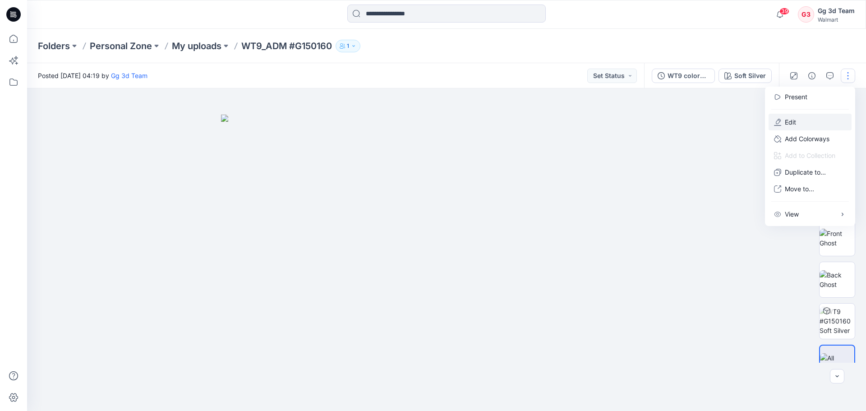
click at [794, 120] on p "Edit" at bounding box center [790, 121] width 11 height 9
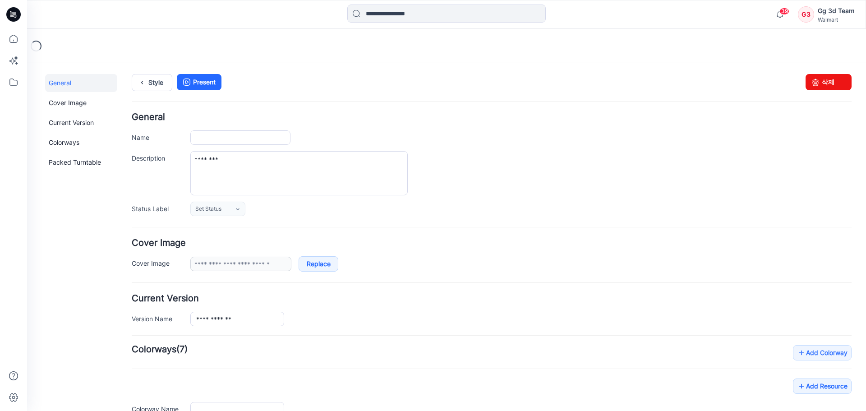
type input "**********"
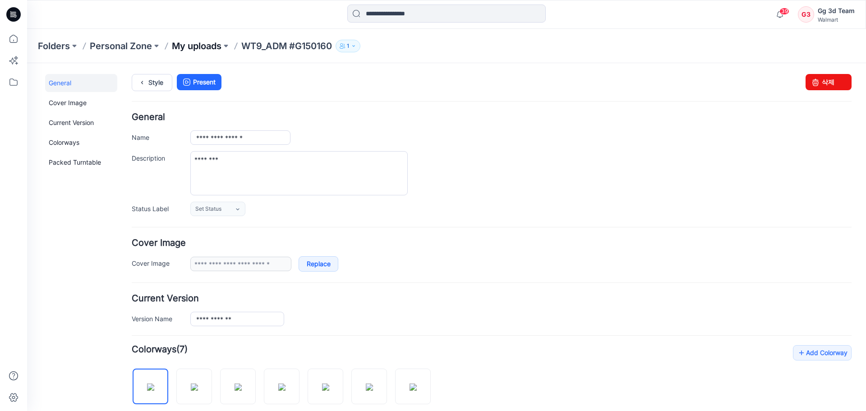
click at [199, 48] on p "My uploads" at bounding box center [197, 46] width 50 height 13
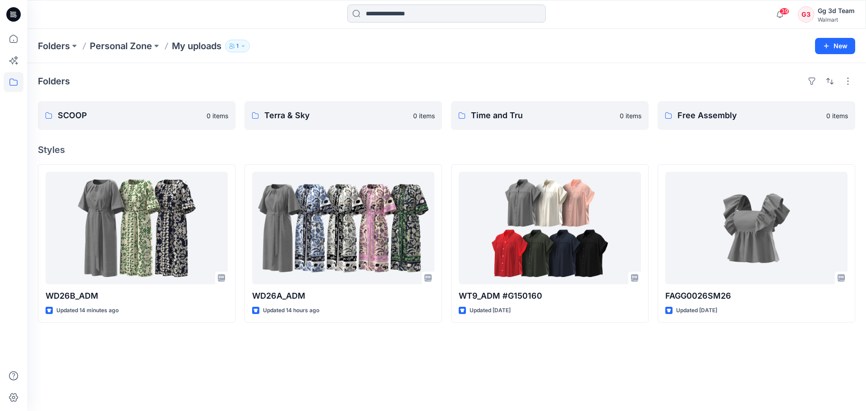
click at [374, 12] on input at bounding box center [446, 14] width 199 height 18
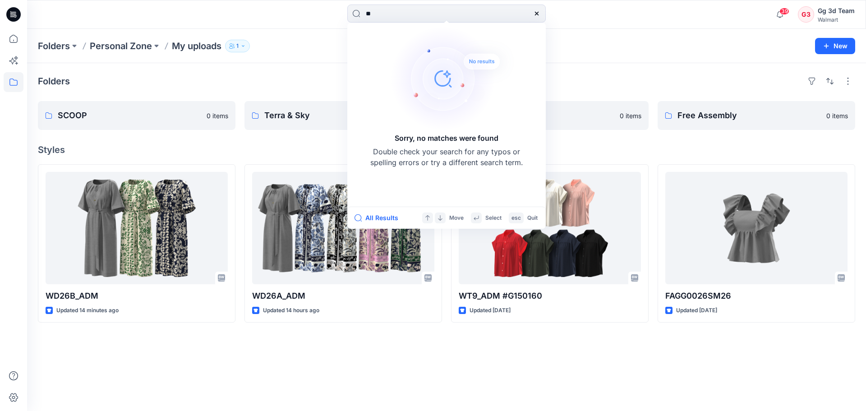
type input "*"
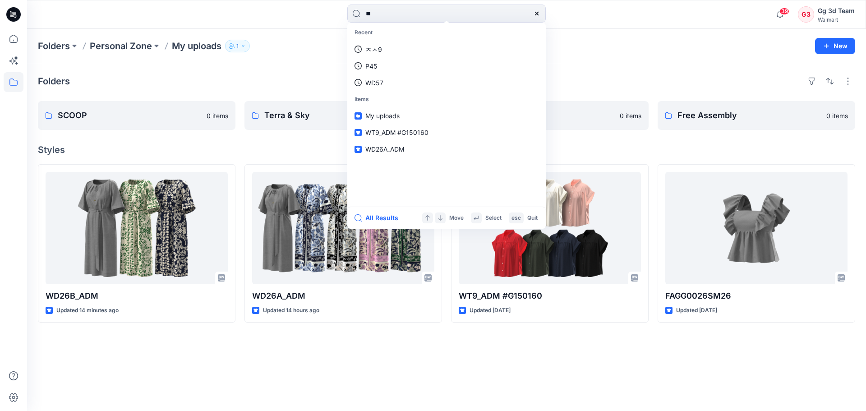
type input "***"
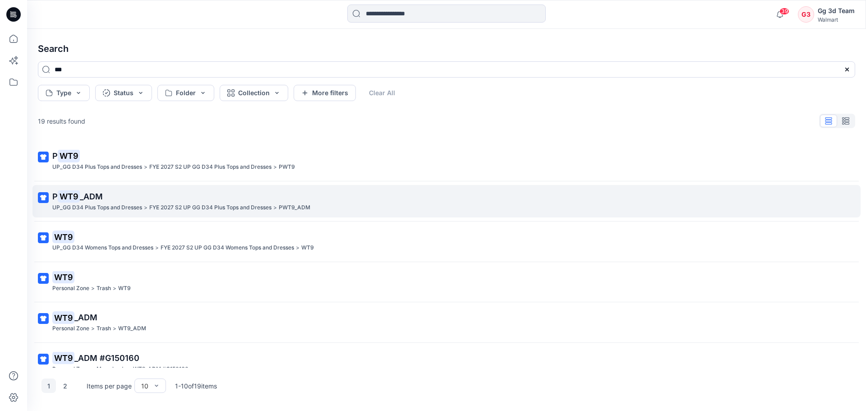
click at [210, 213] on link "P WT9 _ADM UP_GG D34 Plus Tops and Dresses > FYE 2027 S2 UP GG D34 Plus Tops an…" at bounding box center [446, 201] width 829 height 33
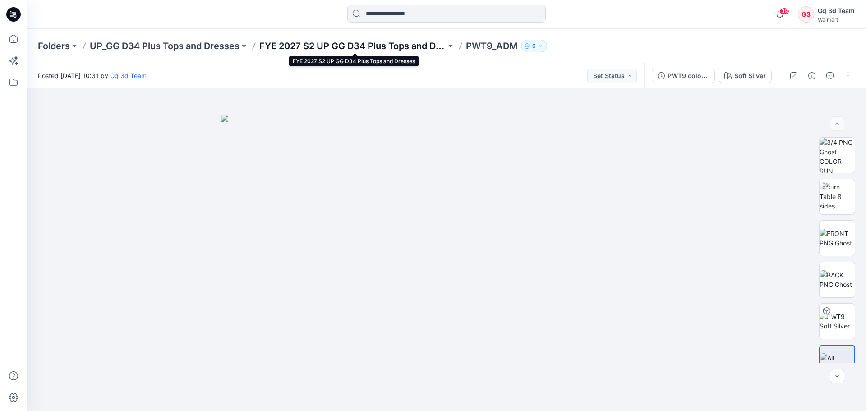
click at [346, 51] on p "FYE 2027 S2 UP GG D34 Plus Tops and Dresses" at bounding box center [352, 46] width 187 height 13
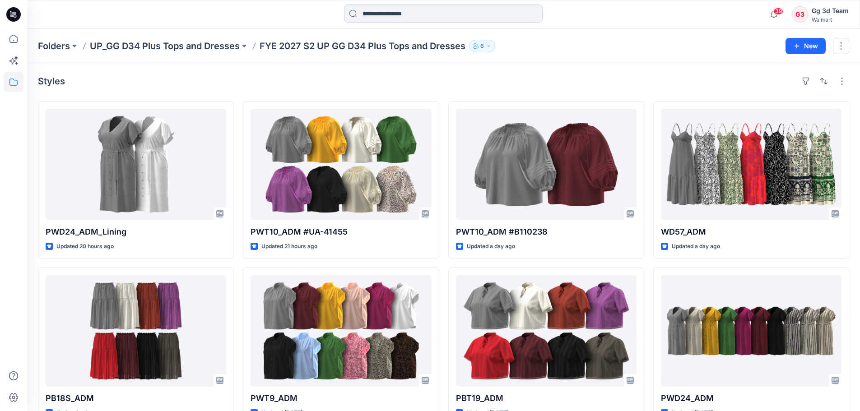
click at [367, 20] on input at bounding box center [443, 14] width 199 height 18
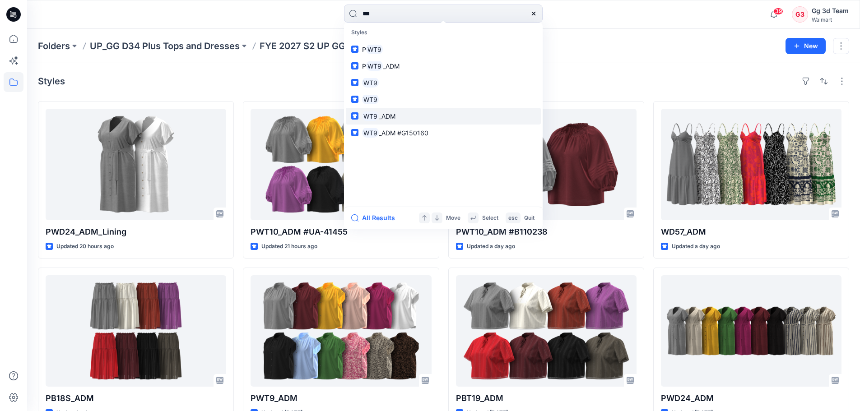
type input "***"
click at [394, 114] on span "_ADM" at bounding box center [387, 116] width 17 height 8
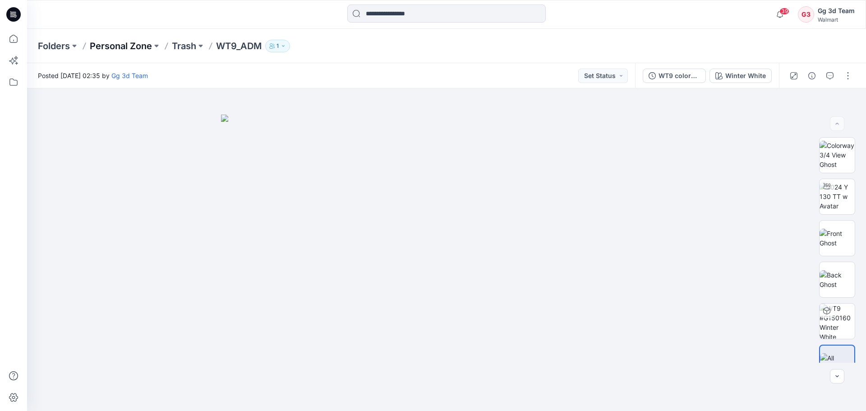
click at [140, 47] on p "Personal Zone" at bounding box center [121, 46] width 62 height 13
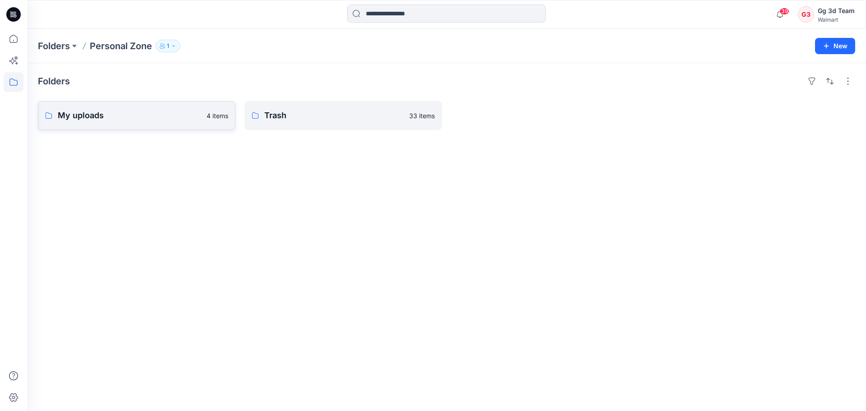
click at [149, 116] on p "My uploads" at bounding box center [130, 115] width 144 height 13
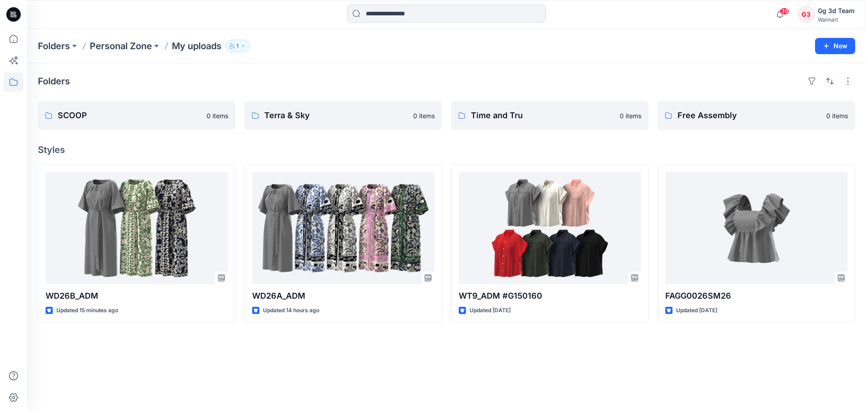
click at [513, 365] on div "Folders SCOOP 0 items Terra & Sky 0 items Time and Tru 0 items Free Assembly 0 …" at bounding box center [446, 237] width 839 height 348
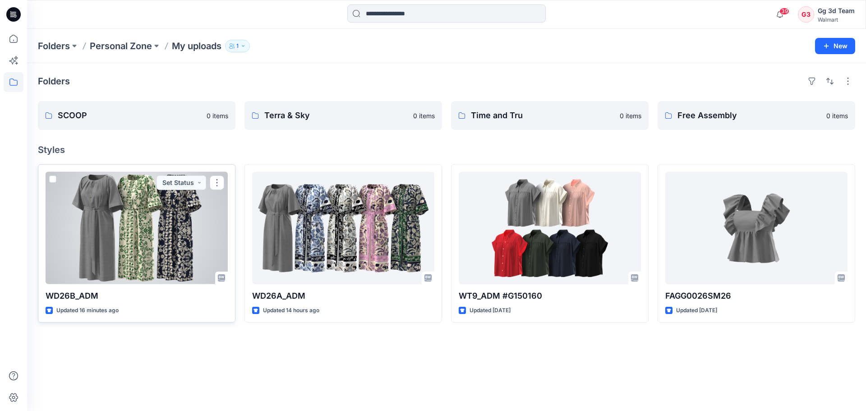
click at [51, 177] on span at bounding box center [52, 179] width 7 height 7
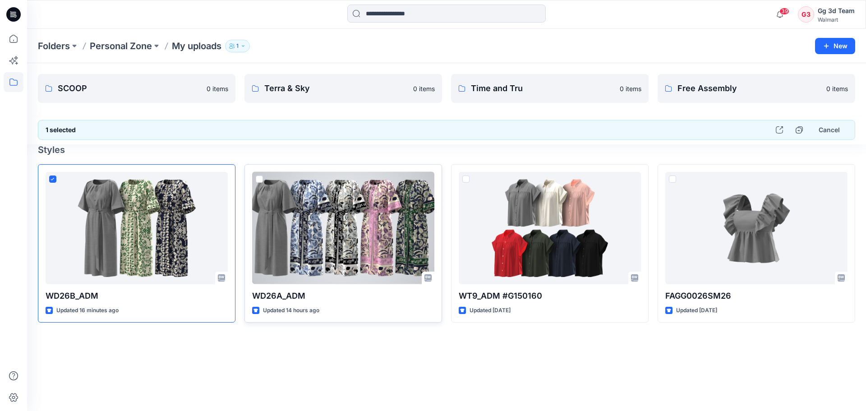
click at [260, 177] on span at bounding box center [259, 179] width 7 height 7
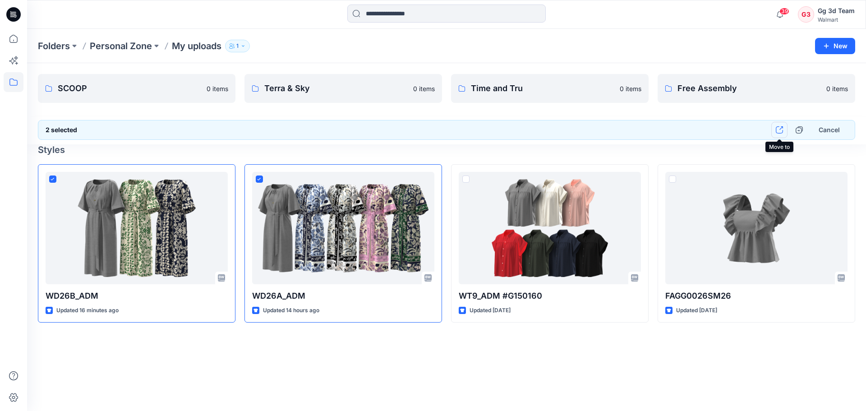
click at [783, 128] on button "button" at bounding box center [780, 130] width 16 height 16
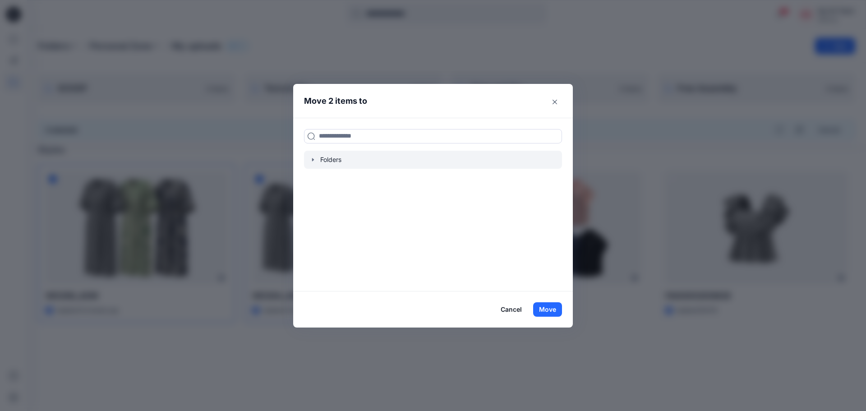
click at [341, 154] on div at bounding box center [433, 160] width 258 height 18
click at [314, 161] on icon "button" at bounding box center [313, 159] width 7 height 7
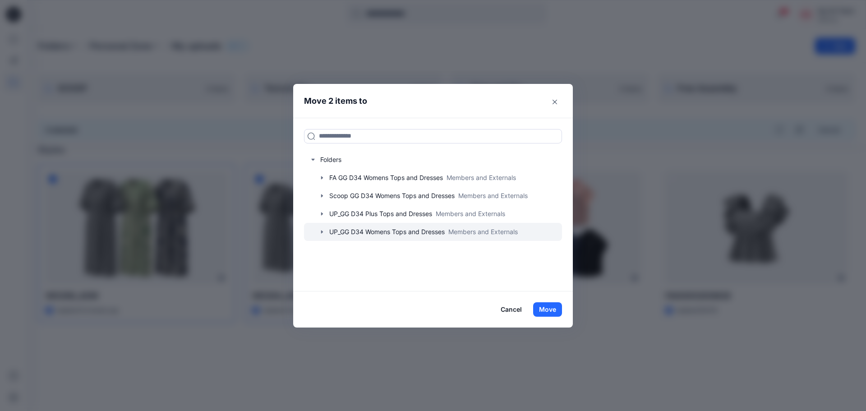
click at [322, 233] on icon "button" at bounding box center [322, 231] width 7 height 7
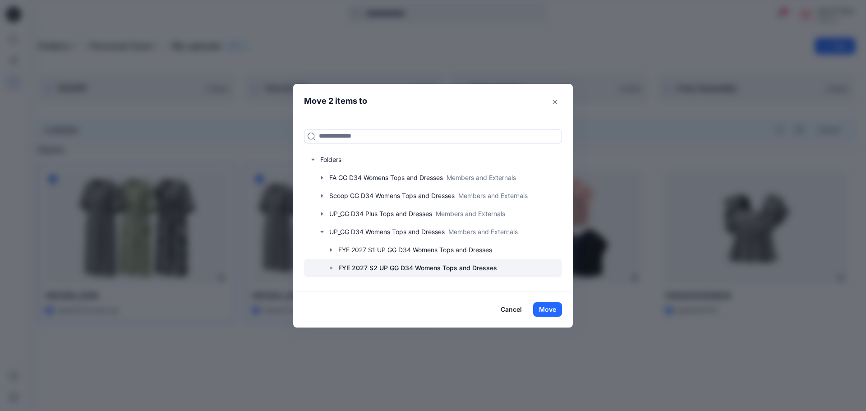
click at [407, 272] on p "FYE 2027 S2 UP GG D34 Womens Tops and Dresses" at bounding box center [417, 268] width 159 height 11
click at [544, 314] on button "Move" at bounding box center [547, 309] width 29 height 14
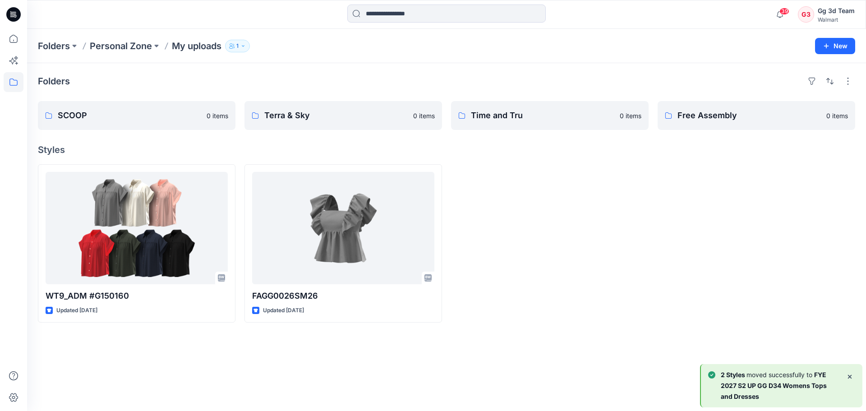
click at [474, 366] on div "Folders SCOOP 0 items Terra & Sky 0 items Time and Tru 0 items Free Assembly 0 …" at bounding box center [446, 237] width 839 height 348
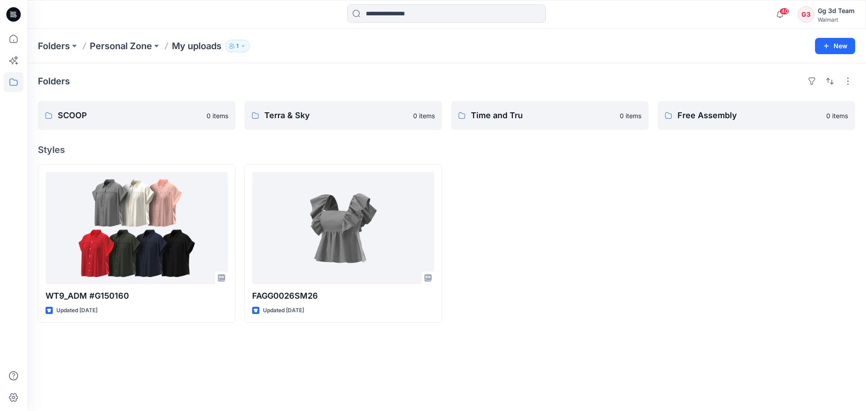
click at [635, 328] on div "Folders SCOOP 0 items Terra & Sky 0 items Time and Tru 0 items Free Assembly 0 …" at bounding box center [446, 237] width 839 height 348
click at [13, 40] on icon at bounding box center [14, 39] width 20 height 20
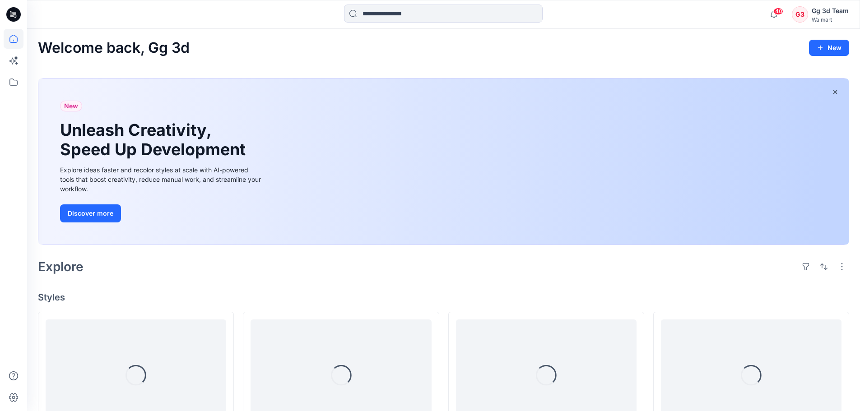
scroll to position [271, 0]
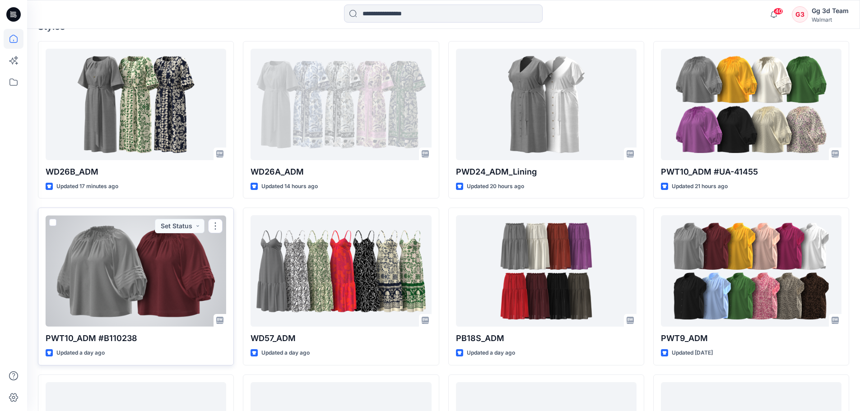
click at [87, 245] on div at bounding box center [136, 270] width 181 height 111
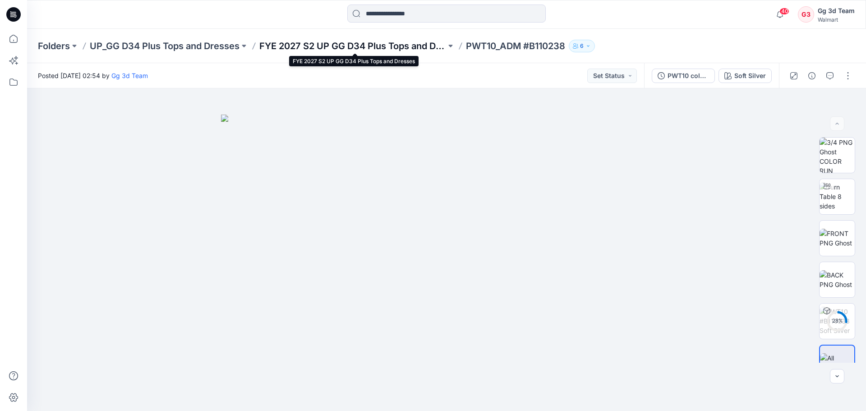
click at [310, 52] on p "FYE 2027 S2 UP GG D34 Plus Tops and Dresses" at bounding box center [352, 46] width 187 height 13
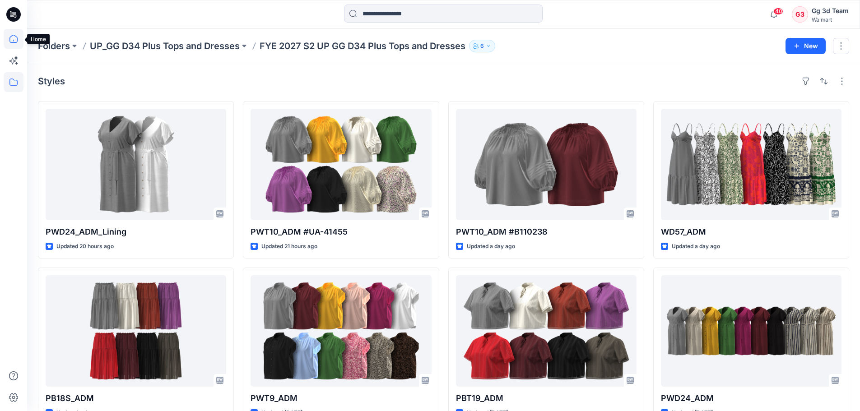
click at [15, 37] on icon at bounding box center [14, 39] width 20 height 20
